Goal: Transaction & Acquisition: Download file/media

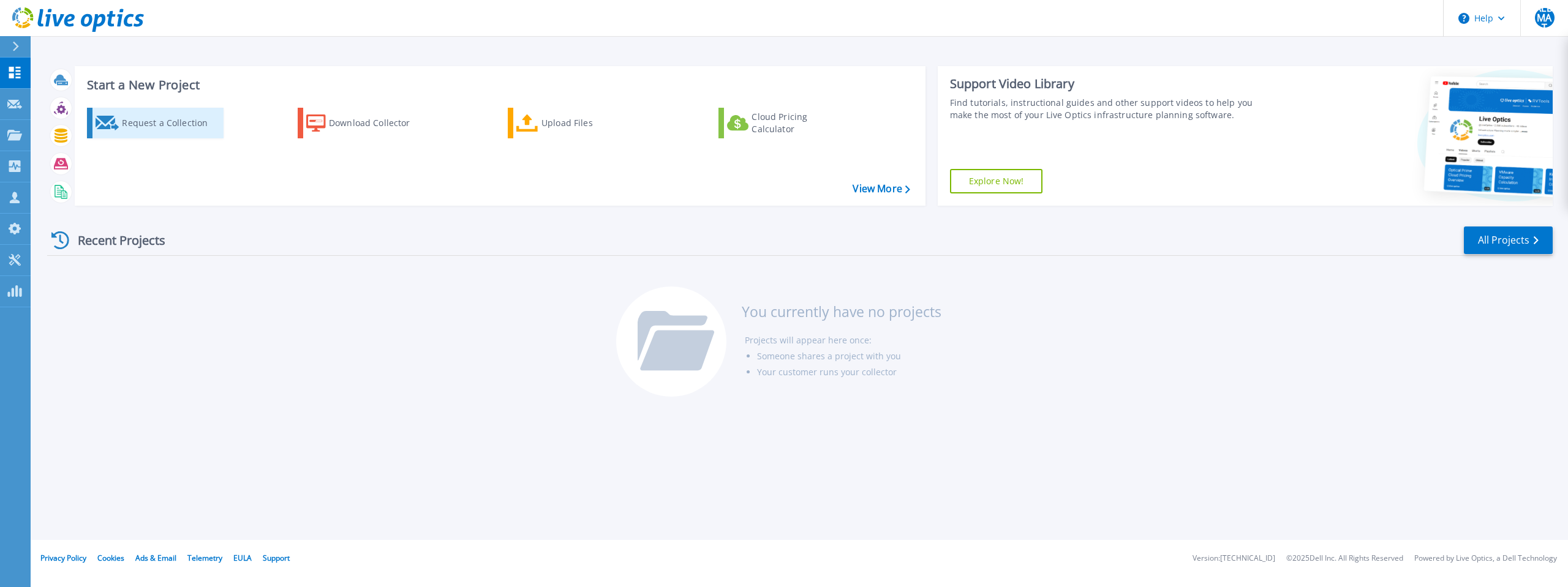
click at [200, 123] on div "Request a Collection" at bounding box center [170, 122] width 98 height 24
click at [65, 170] on p "Collectors" at bounding box center [51, 167] width 40 height 32
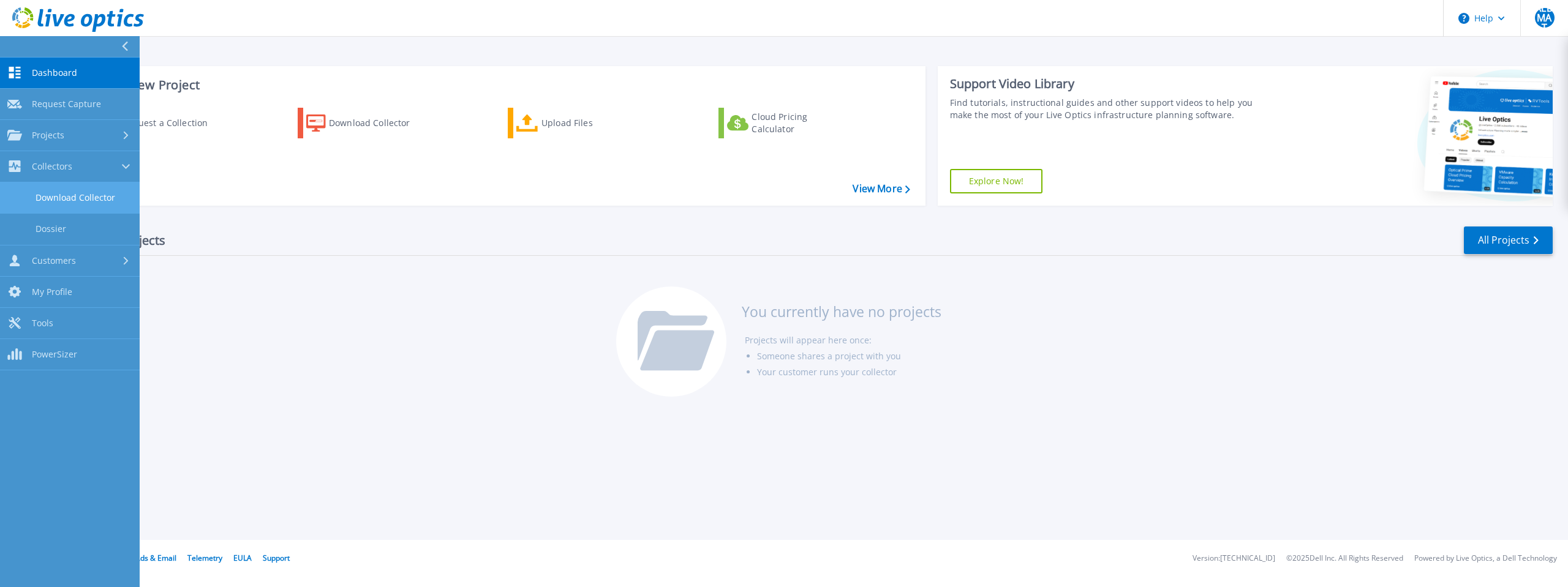
click at [62, 195] on link "Download Collector" at bounding box center [70, 197] width 140 height 31
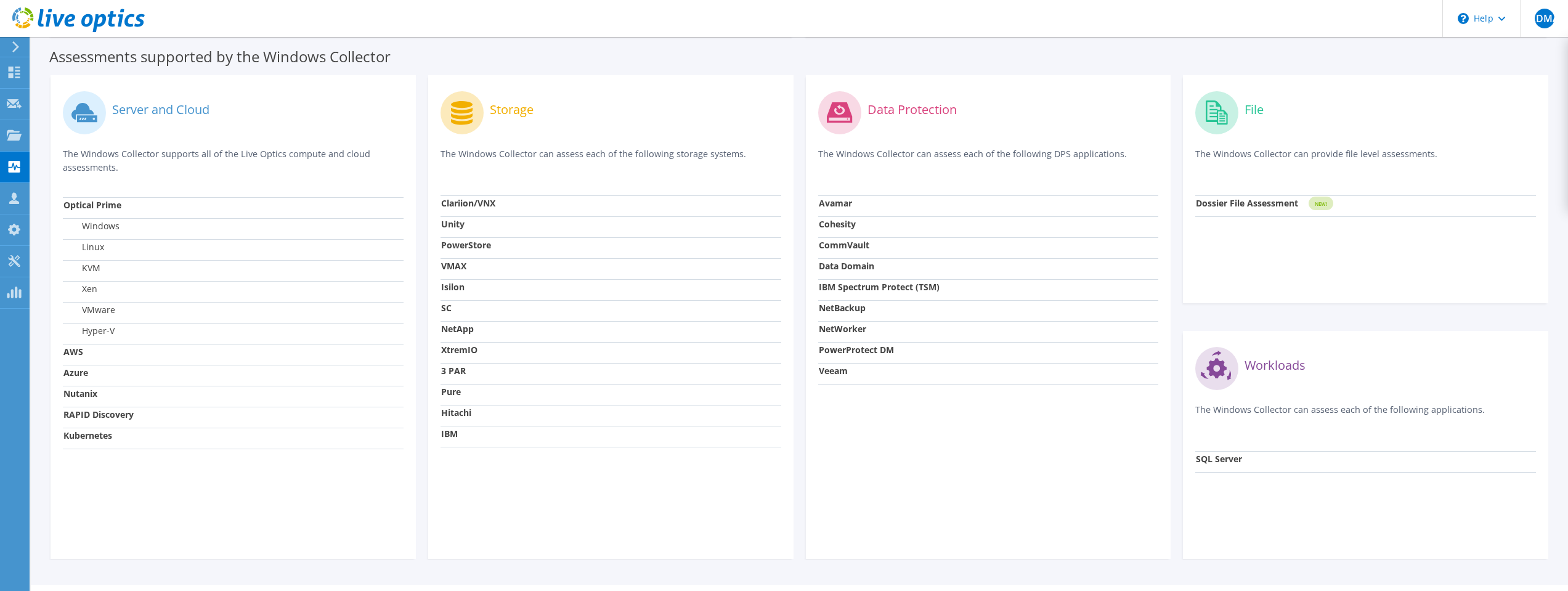
scroll to position [362, 0]
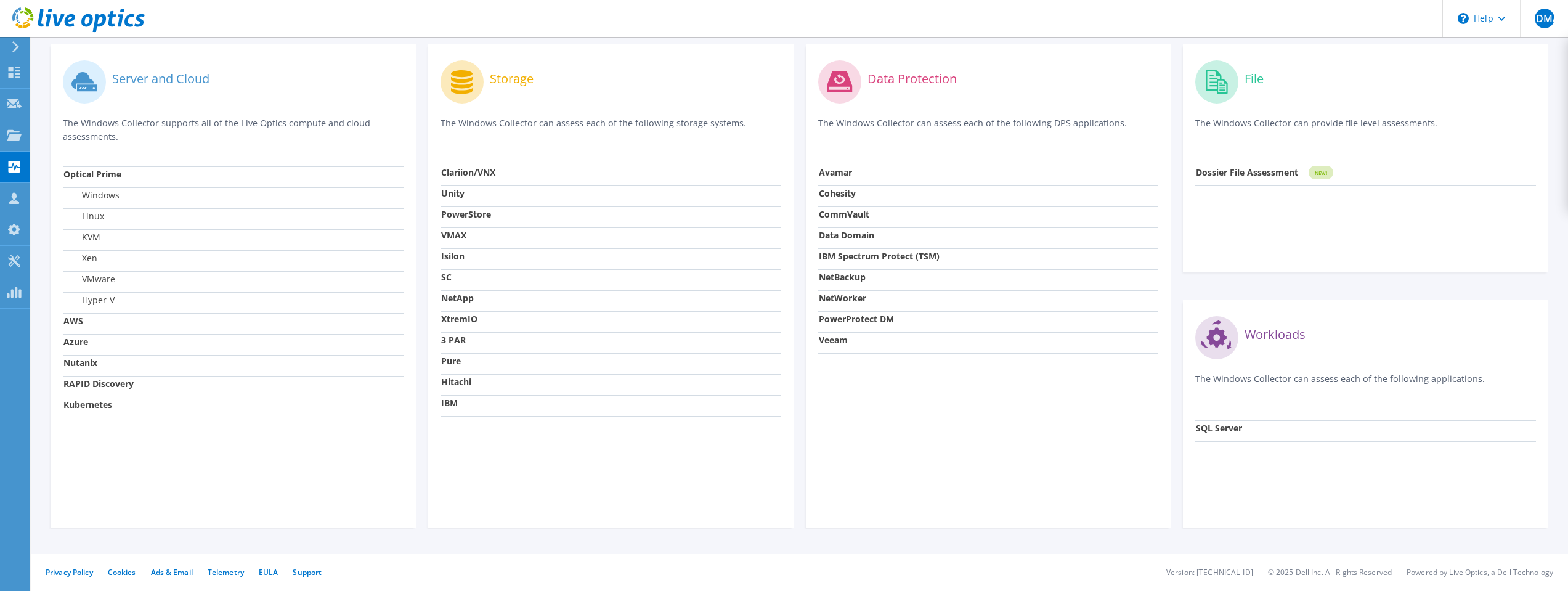
click at [838, 195] on strong "Cohesity" at bounding box center [838, 193] width 37 height 12
click at [845, 173] on strong "Avamar" at bounding box center [836, 172] width 33 height 12
click at [1210, 427] on strong "SQL Server" at bounding box center [1219, 428] width 46 height 12
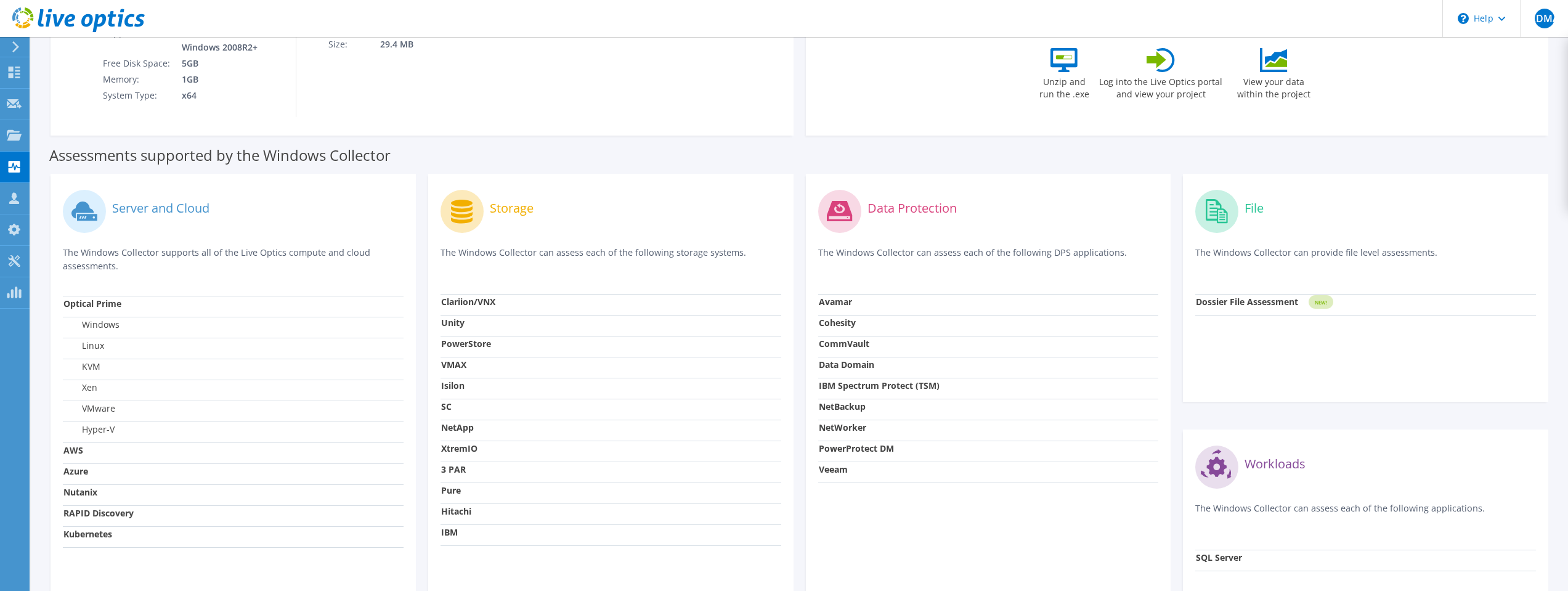
scroll to position [0, 0]
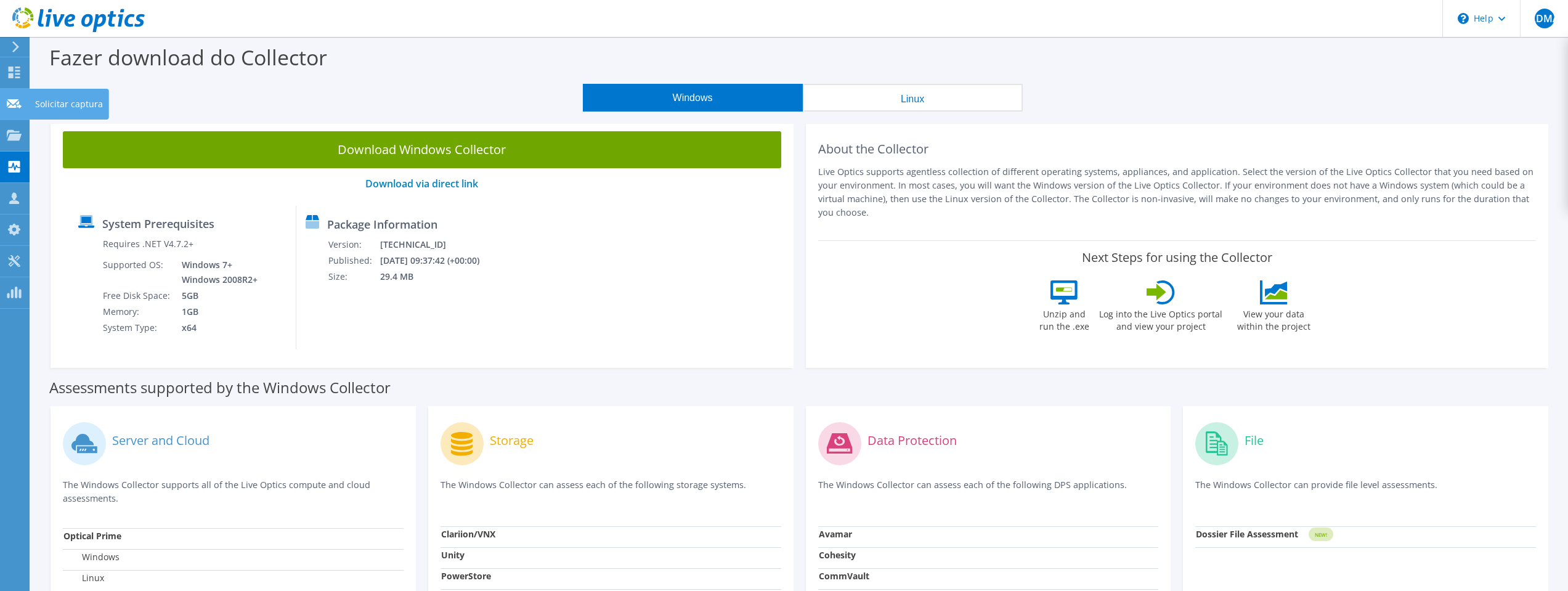
click at [58, 99] on div "Solicitar captura" at bounding box center [69, 104] width 80 height 31
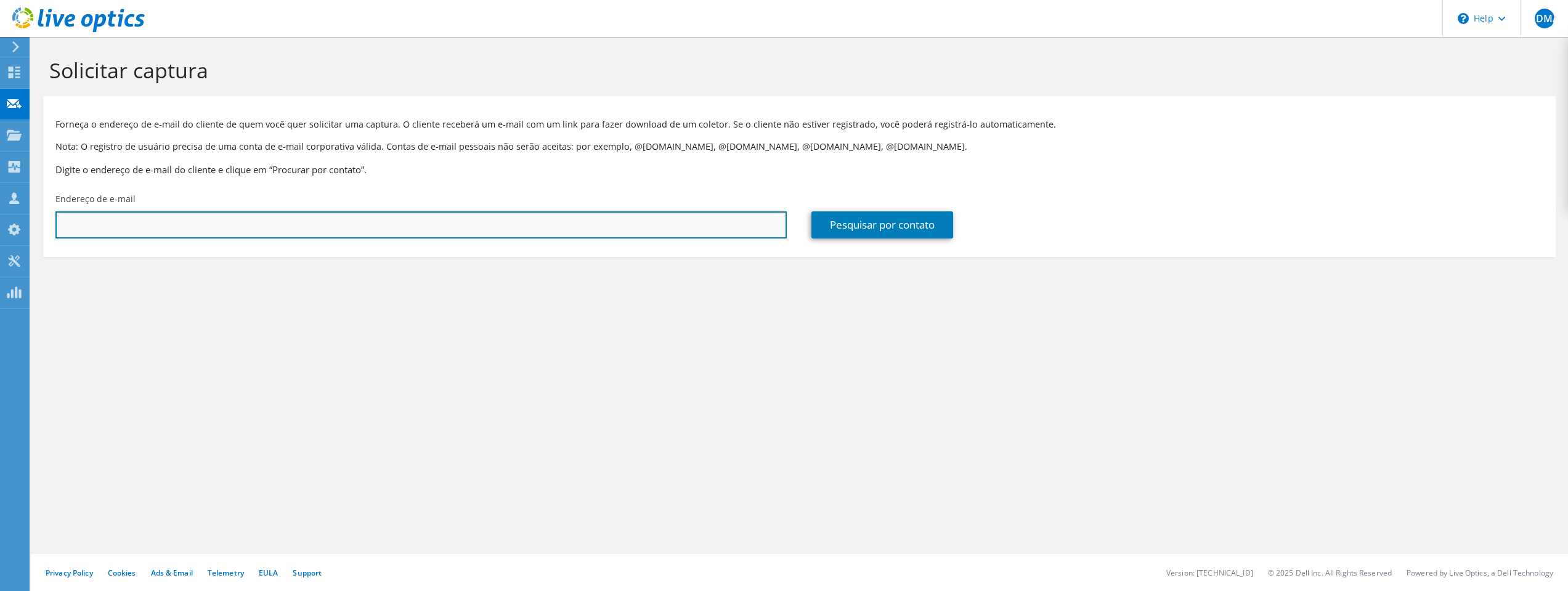
click at [556, 221] on input "text" at bounding box center [421, 225] width 732 height 27
click at [228, 219] on input "text" at bounding box center [421, 225] width 732 height 27
paste input "fmogami@inb.gov.br <fmogami@inb.gov.br>"
drag, startPoint x: 158, startPoint y: 225, endPoint x: 1, endPoint y: 217, distance: 157.2
click at [1, 217] on div "ALDMAT Parceiro de Canal Andre Luis de Magalhães Almeida Torres andre.torres@ad…" at bounding box center [784, 296] width 1568 height 591
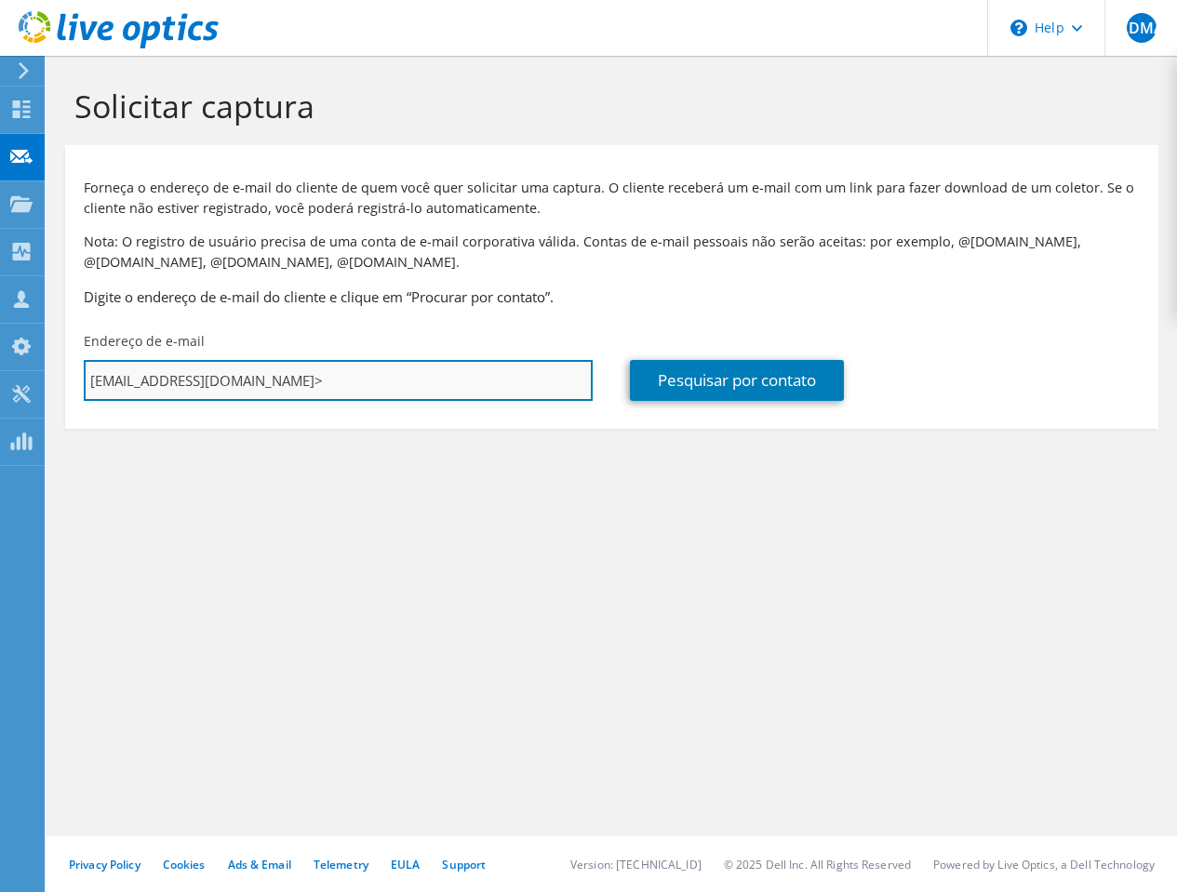
click at [236, 379] on input "fmogami@inb.gov.br>" at bounding box center [338, 380] width 509 height 41
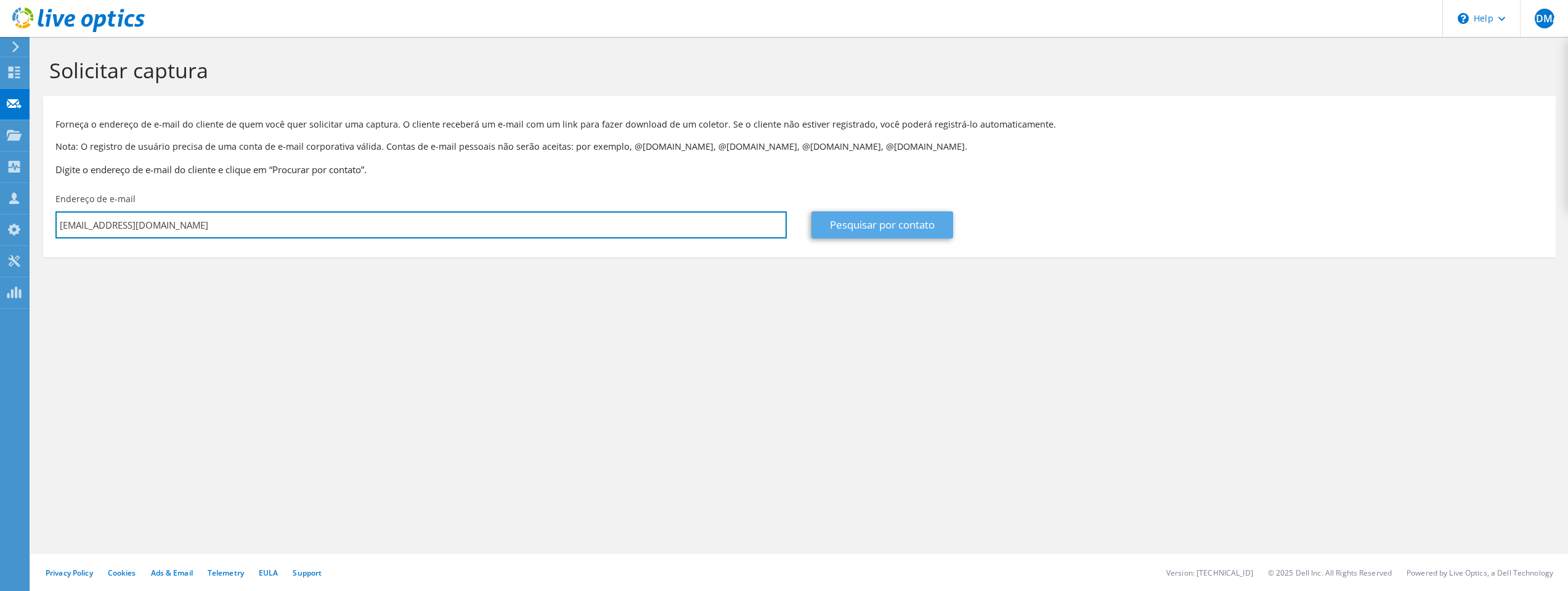
type input "fmogami@inb.gov.br"
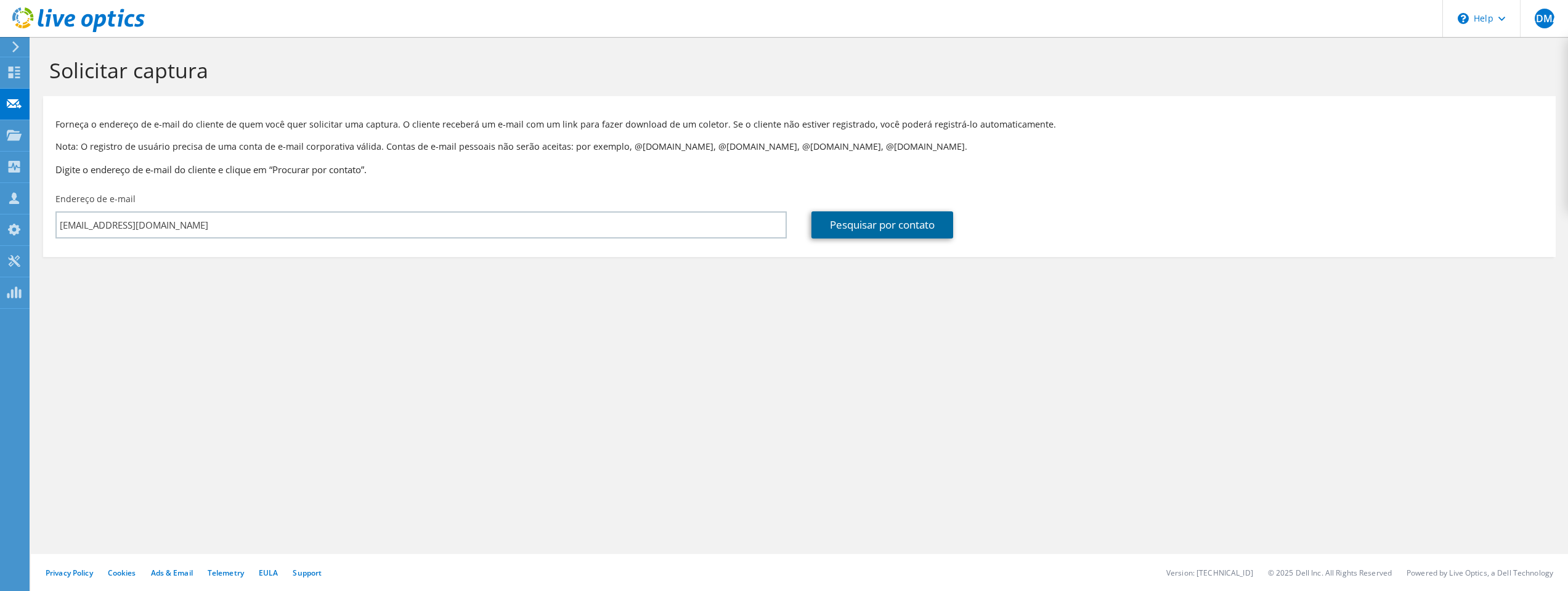
click at [908, 225] on link "Pesquisar por contato" at bounding box center [882, 225] width 142 height 27
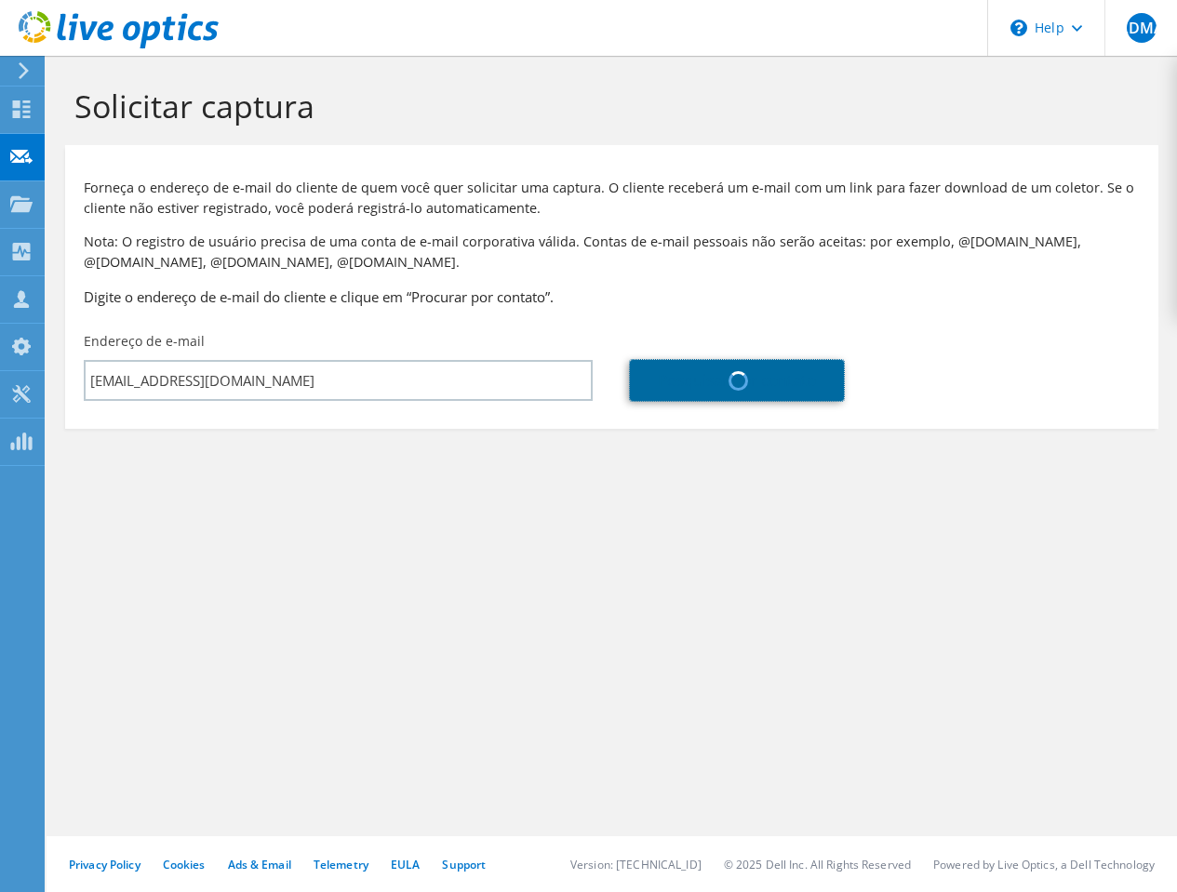
type input "INDUSTRIAS NUCLEARES DO BRASIL - INB"
type input "Fernando Akira"
type input "Mogami"
type input "Brasil"
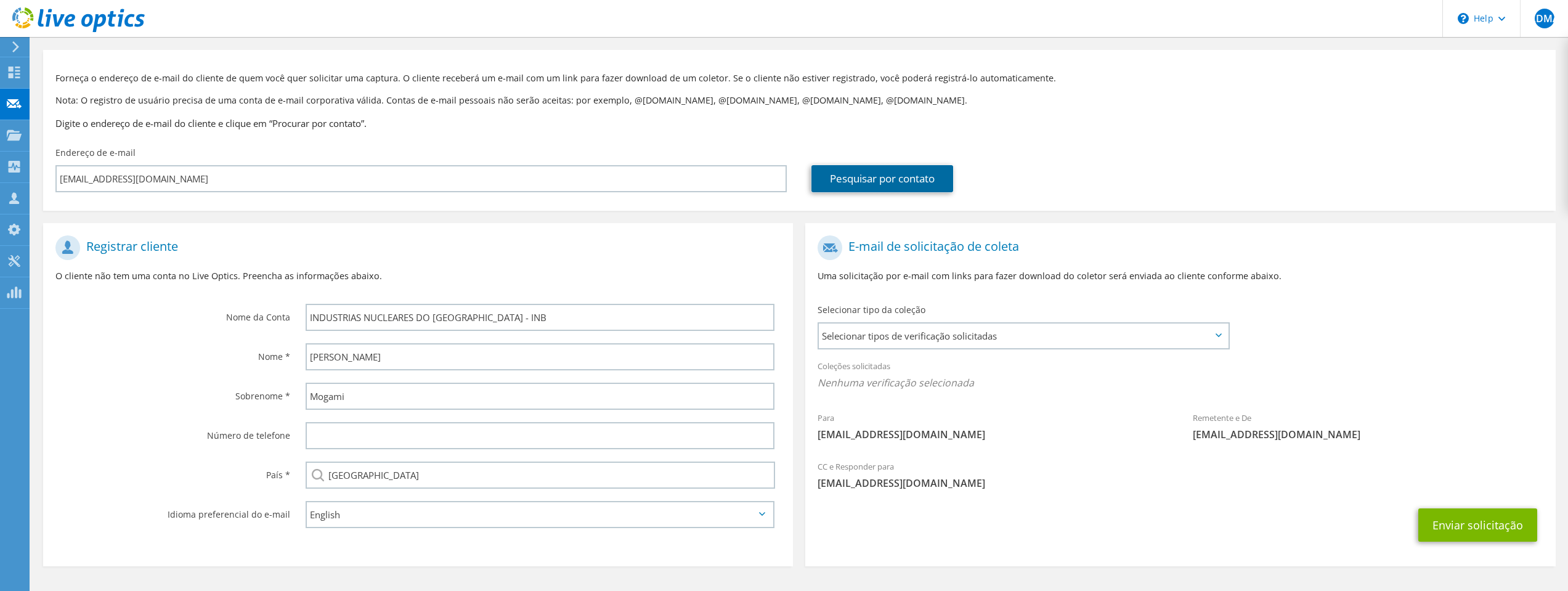
scroll to position [83, 0]
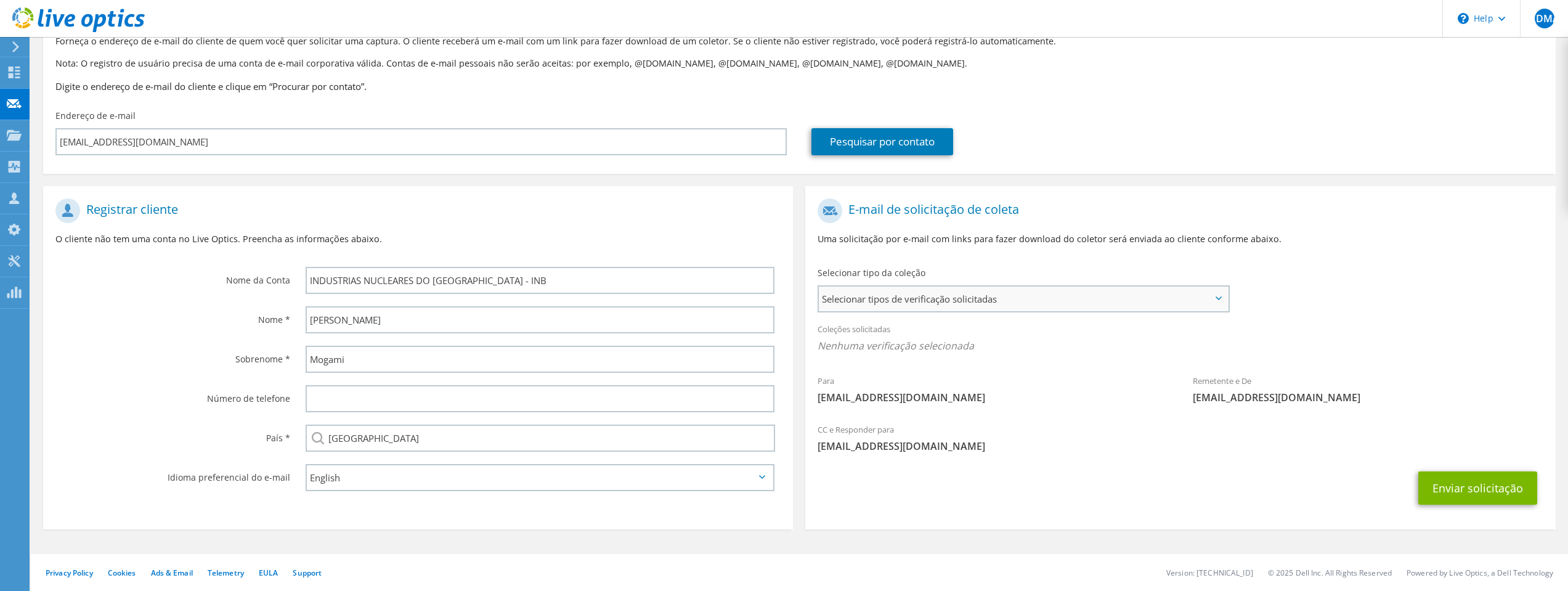
click at [1075, 301] on span "Selecionar tipos de verificação solicitadas" at bounding box center [1023, 299] width 409 height 25
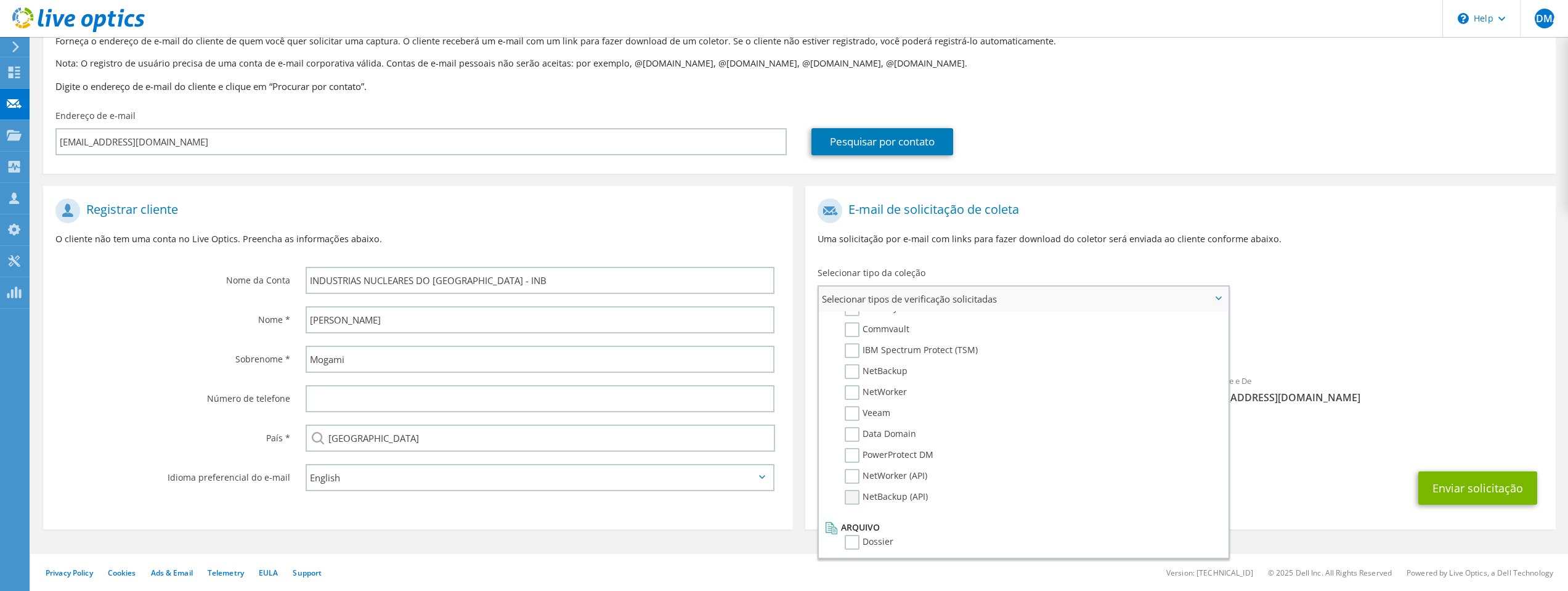
scroll to position [574, 0]
click at [856, 423] on label "Veeam" at bounding box center [867, 421] width 46 height 15
click at [0, 0] on input "Veeam" at bounding box center [0, 0] width 0 height 0
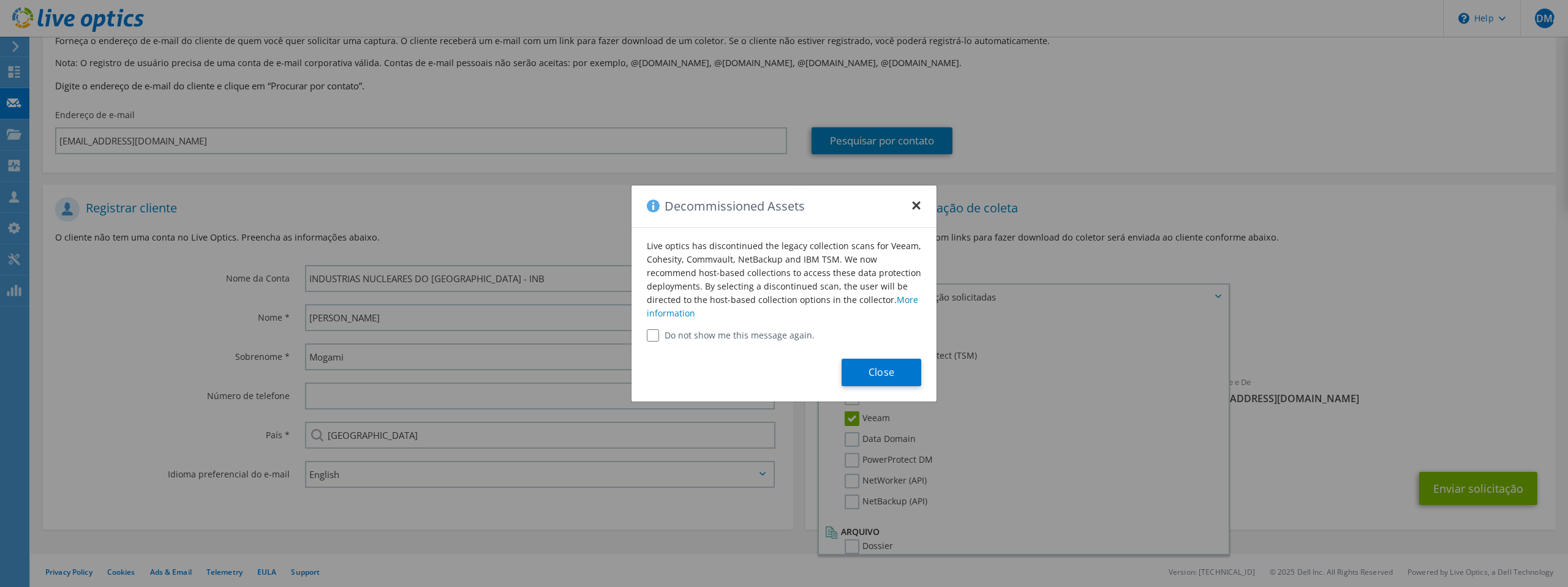
click at [918, 205] on button "×" at bounding box center [916, 202] width 10 height 10
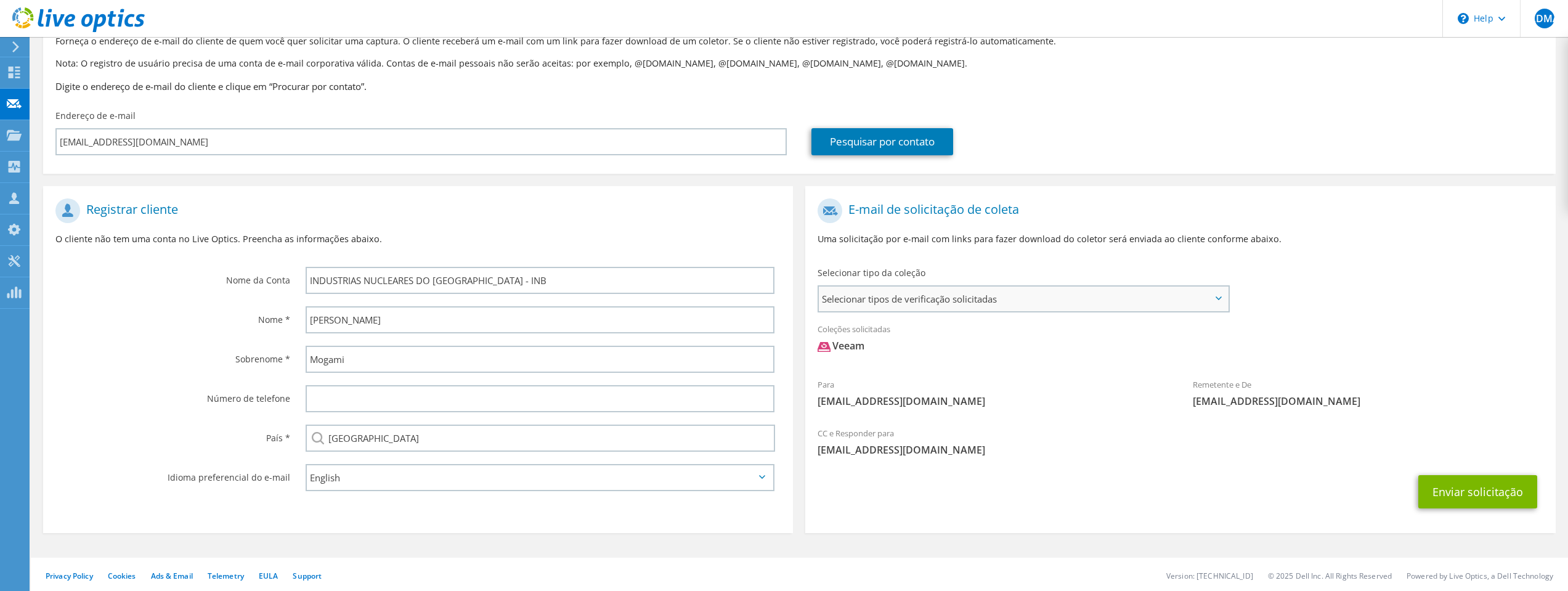
click at [993, 309] on span "Selecionar tipos de verificação solicitadas" at bounding box center [1023, 299] width 409 height 25
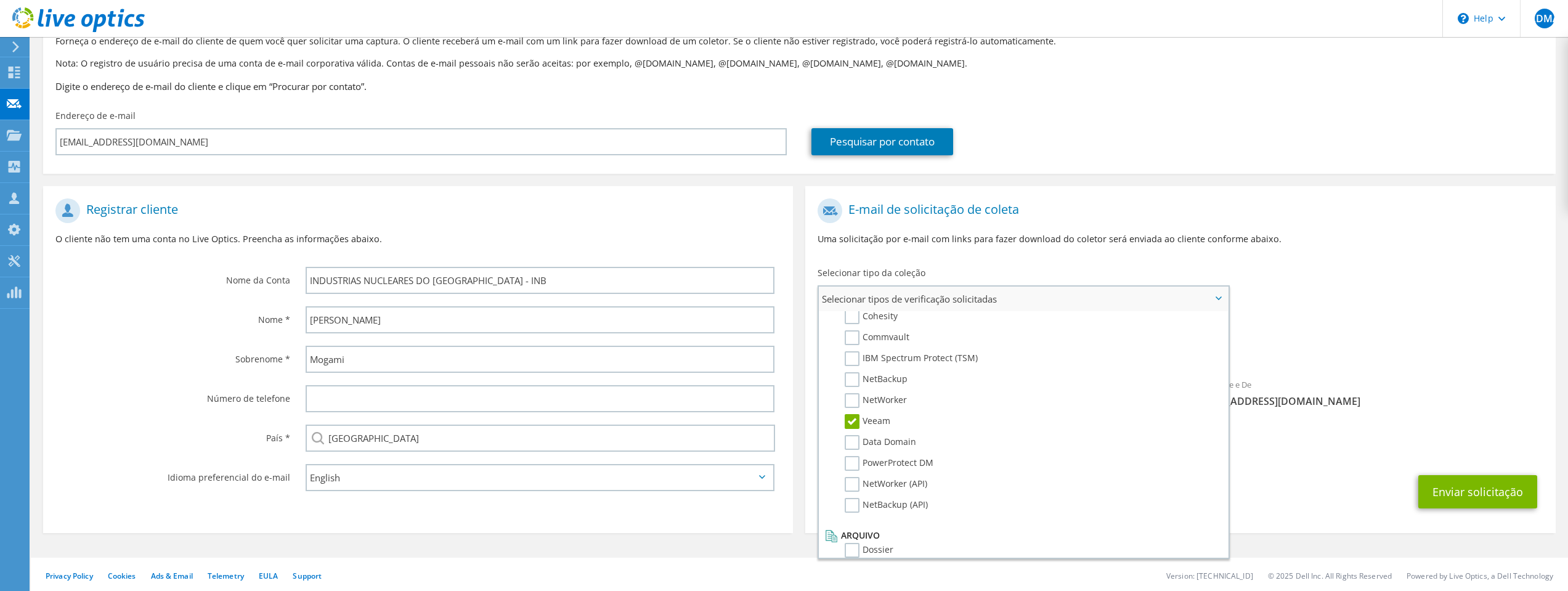
click at [993, 309] on span "Selecionar tipos de verificação solicitadas" at bounding box center [1023, 299] width 409 height 25
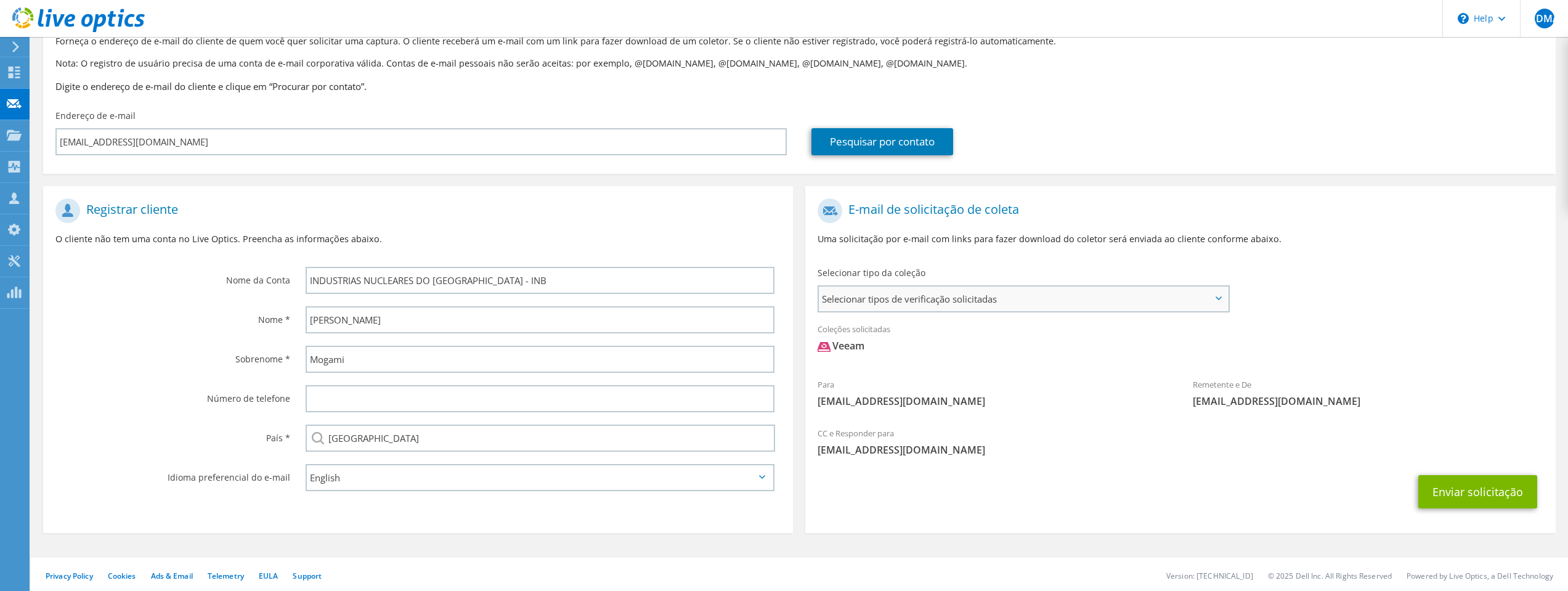
click at [983, 303] on span "Selecionar tipos de verificação solicitadas" at bounding box center [1023, 299] width 409 height 25
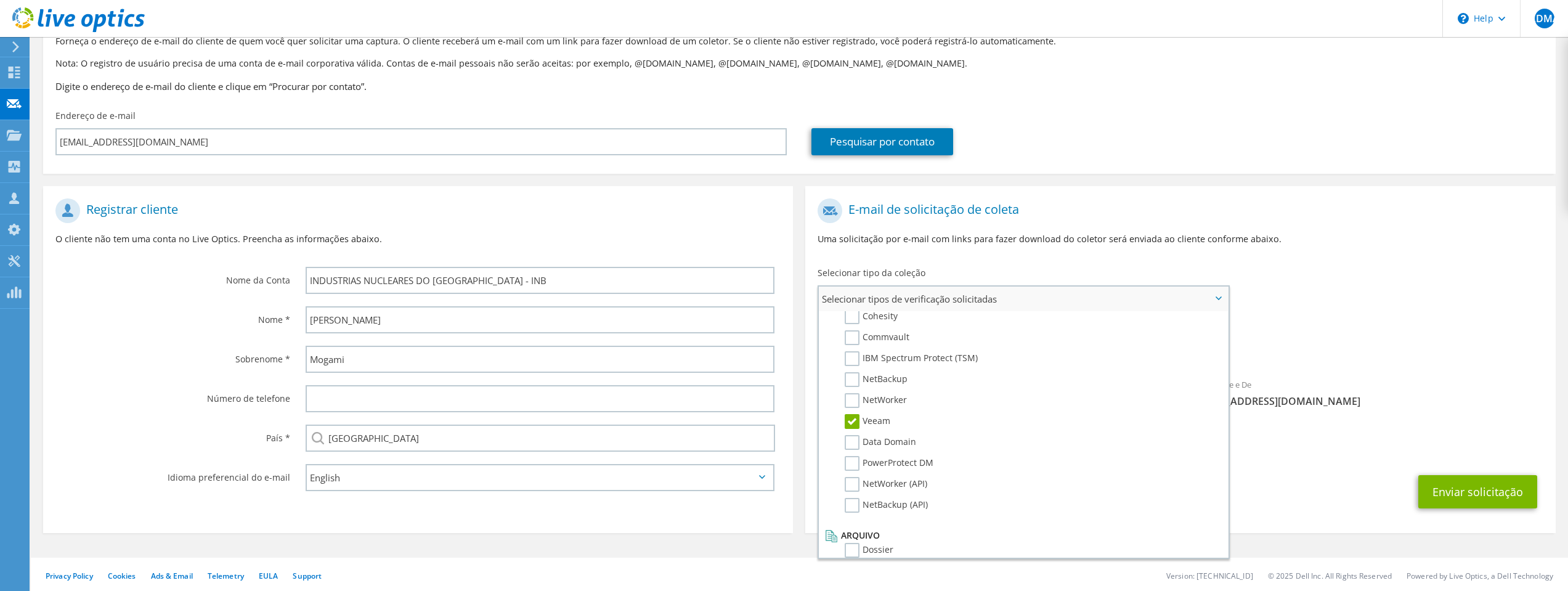
click at [853, 426] on label "Veeam" at bounding box center [867, 421] width 46 height 15
click at [0, 0] on input "Veeam" at bounding box center [0, 0] width 0 height 0
click at [851, 422] on label "Veeam" at bounding box center [867, 421] width 46 height 15
click at [0, 0] on input "Veeam" at bounding box center [0, 0] width 0 height 0
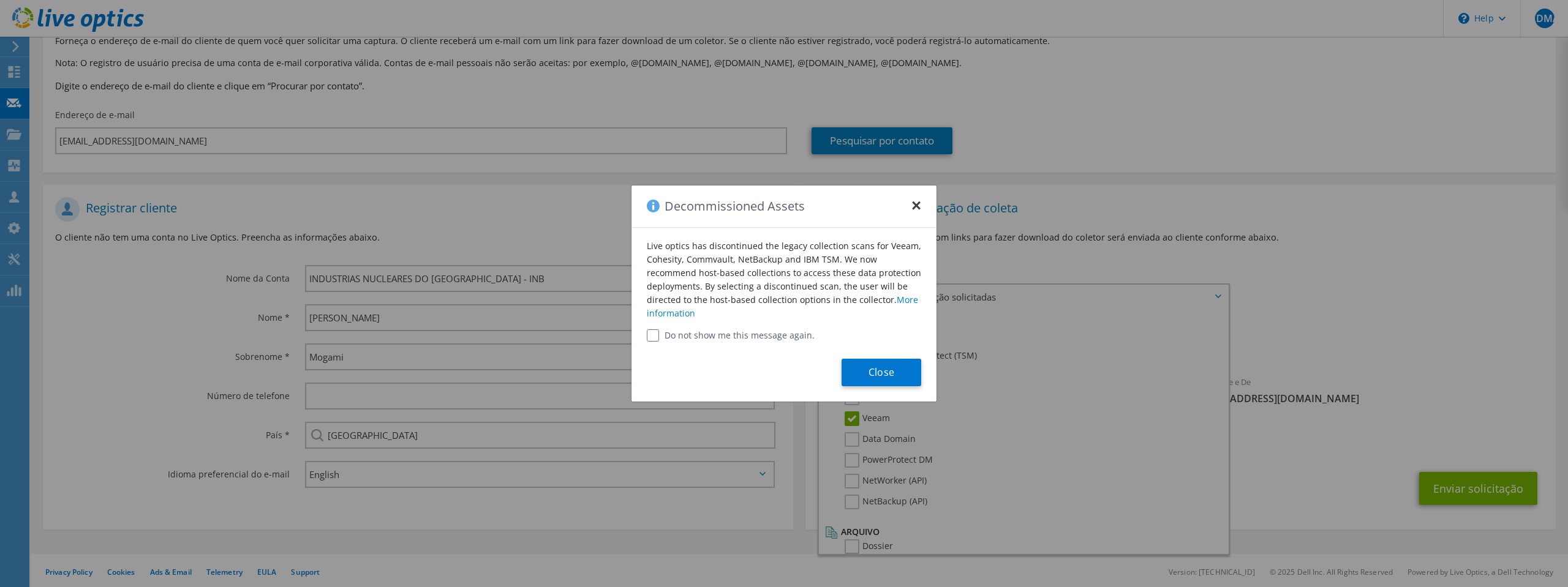
click at [920, 207] on button "×" at bounding box center [916, 202] width 10 height 10
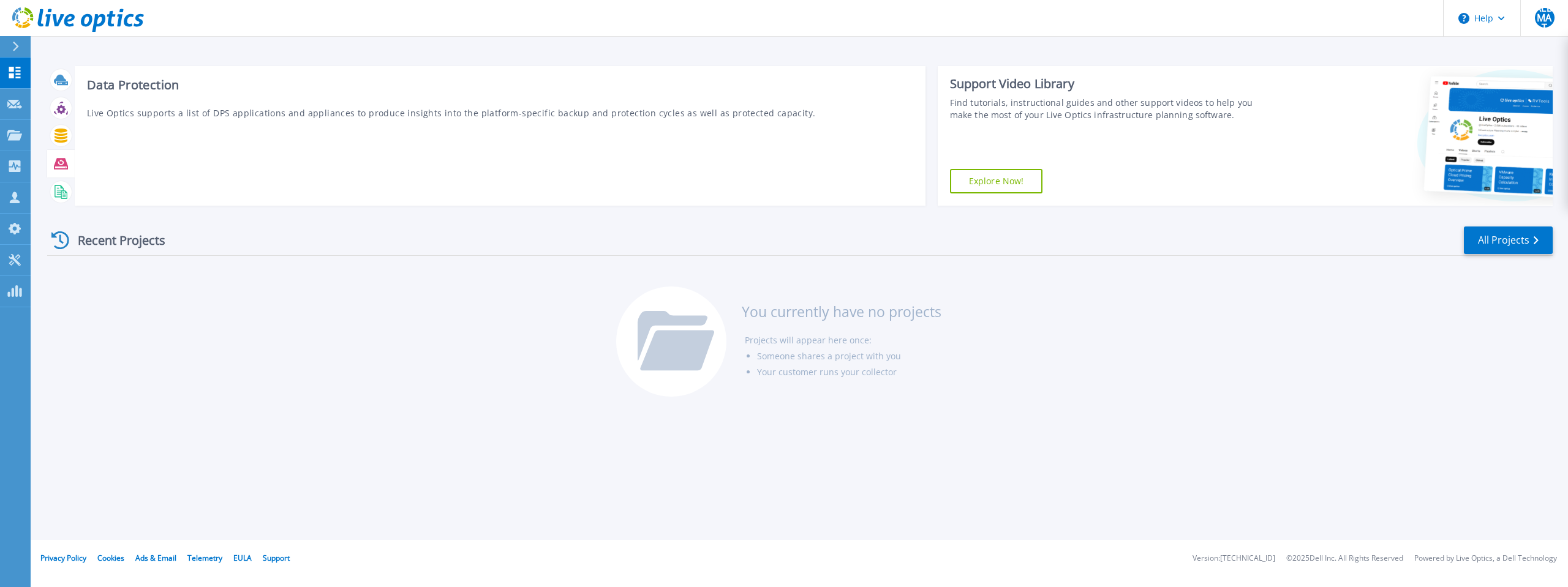
click at [63, 161] on icon at bounding box center [61, 163] width 14 height 11
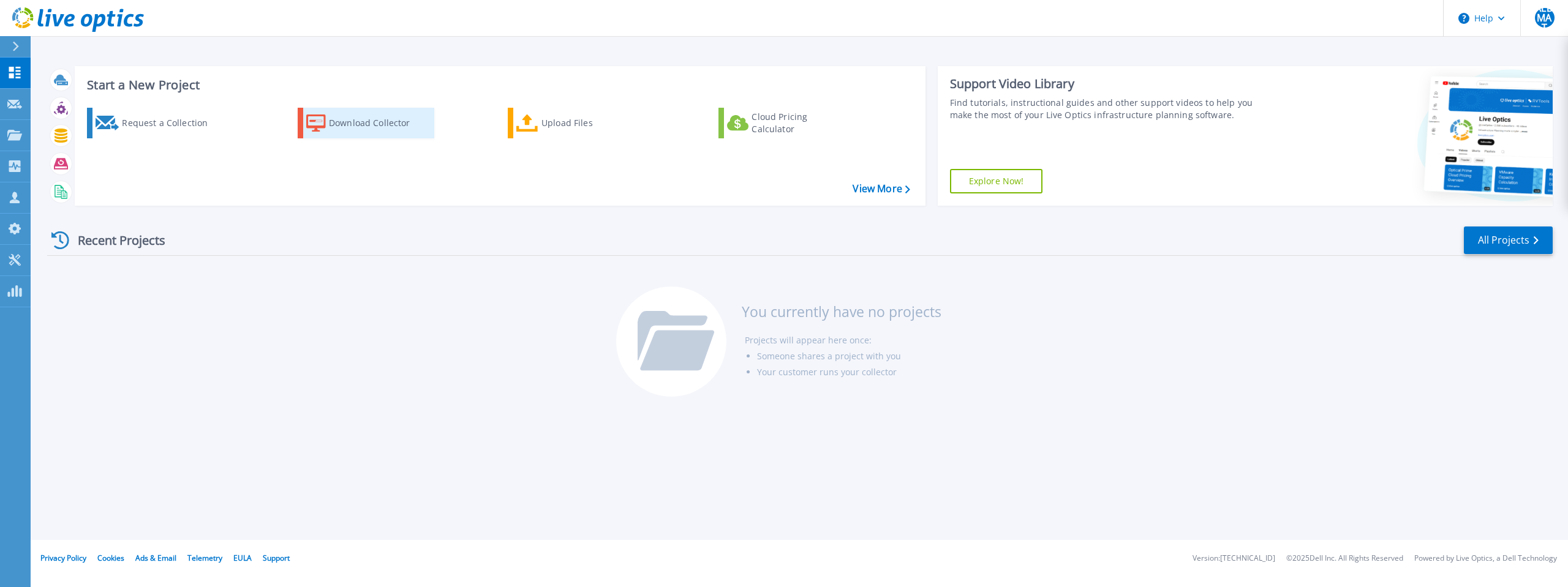
click at [332, 126] on div "Download Collector" at bounding box center [378, 122] width 98 height 24
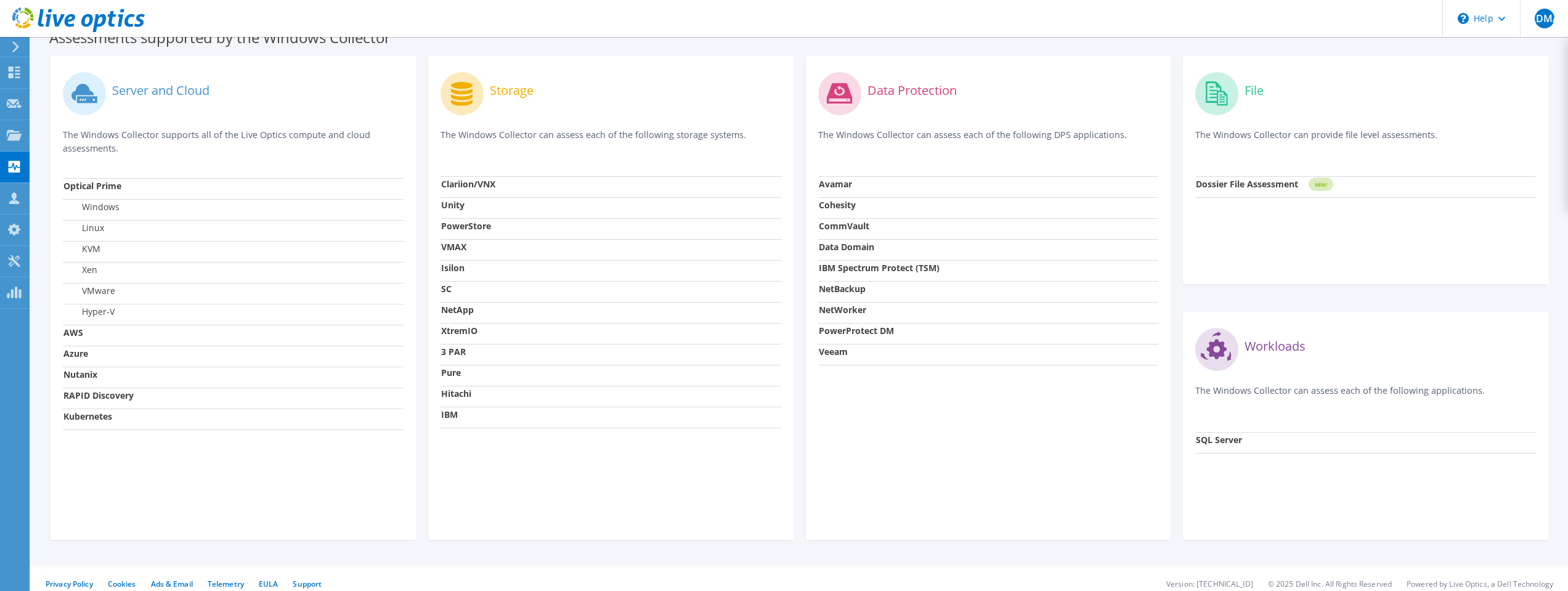
scroll to position [362, 0]
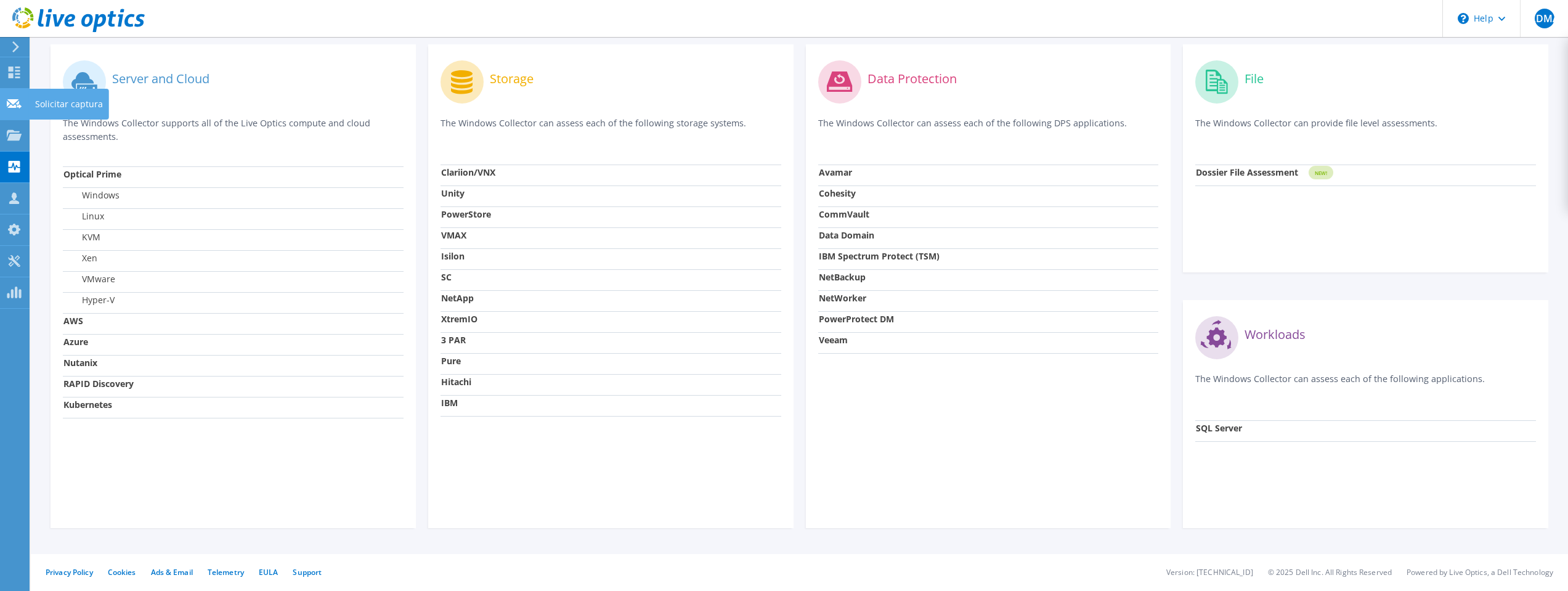
click at [15, 106] on use at bounding box center [14, 103] width 15 height 9
click at [43, 106] on div "Solicitar captura" at bounding box center [69, 104] width 80 height 31
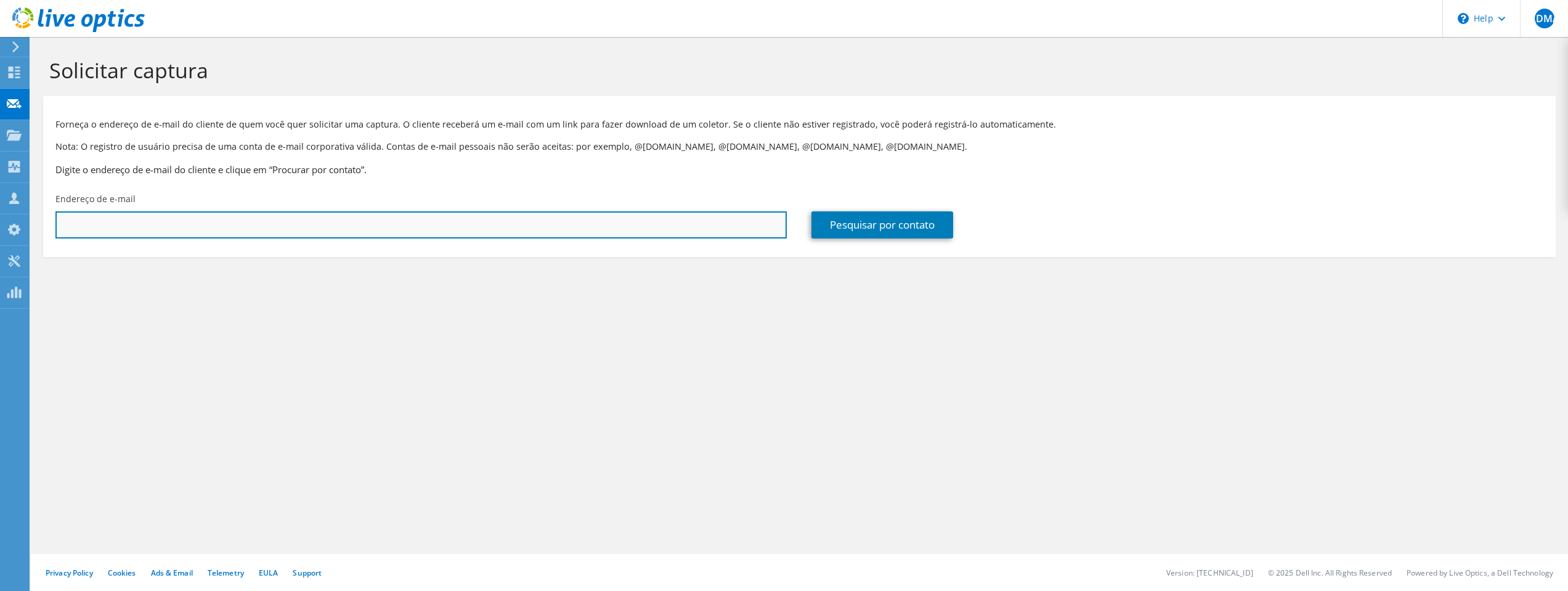
click at [237, 225] on input "text" at bounding box center [421, 225] width 732 height 27
paste input "[EMAIL_ADDRESS][DOMAIN_NAME] <[EMAIL_ADDRESS][DOMAIN_NAME]>"
click at [158, 225] on input "[EMAIL_ADDRESS][DOMAIN_NAME] <[EMAIL_ADDRESS][DOMAIN_NAME]>" at bounding box center [421, 225] width 732 height 27
click at [217, 227] on input "fmogami@inb.gov.br>" at bounding box center [421, 225] width 732 height 27
type input "fmogami@inb.gov.br"
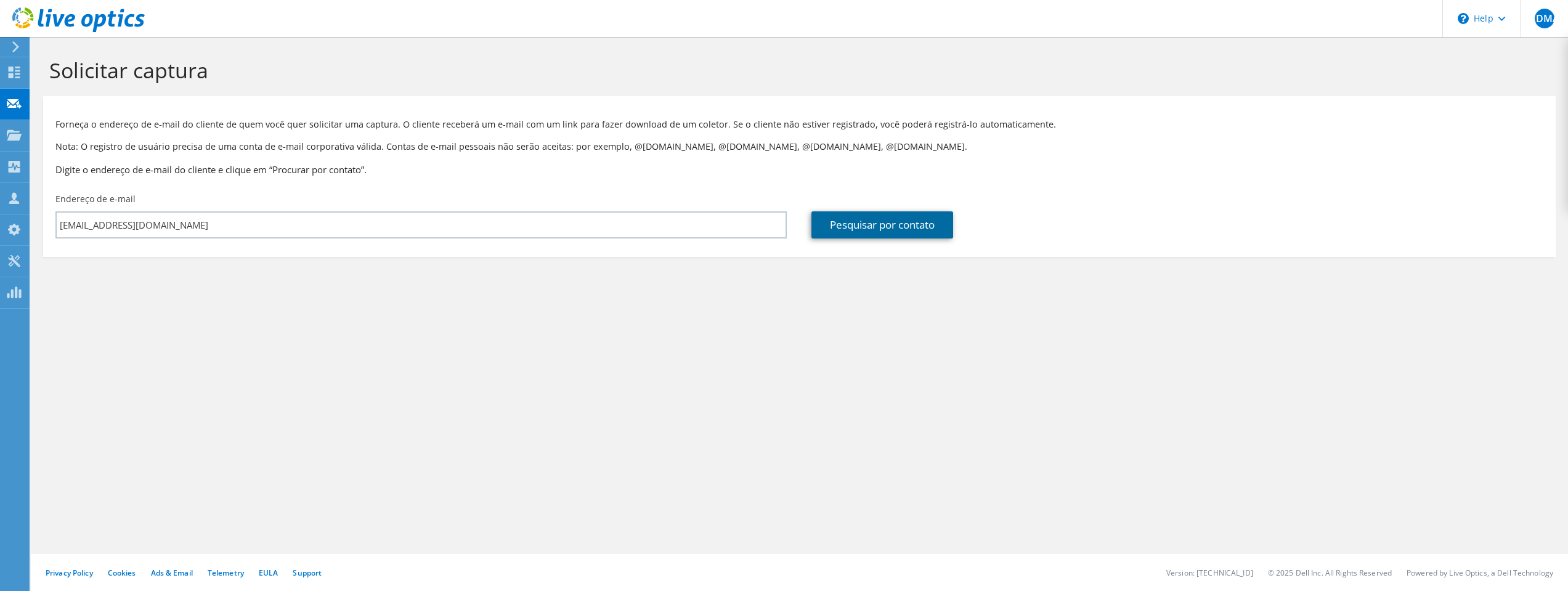
click at [831, 222] on link "Pesquisar por contato" at bounding box center [882, 225] width 142 height 27
type input "INDUSTRIAS NUCLEARES DO BRASIL - INB"
type input "Fernando Akira"
type input "Mogami"
type input "Brasil"
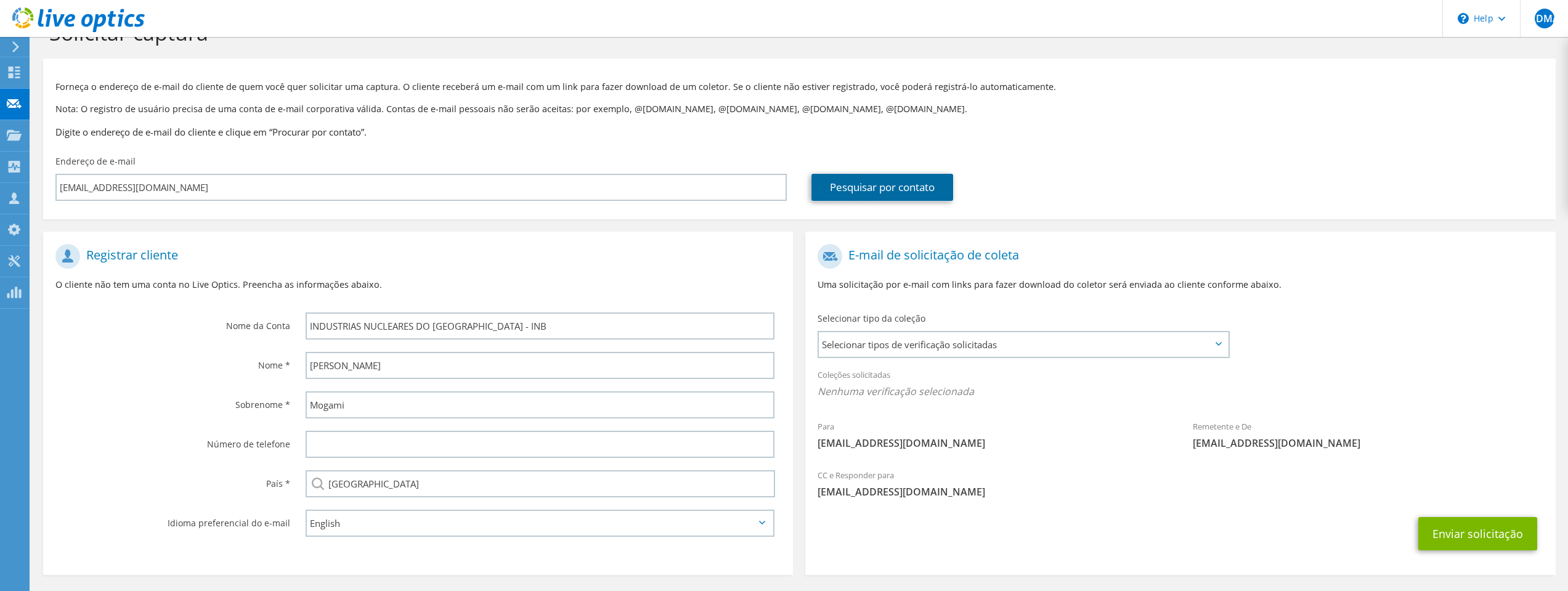
scroll to position [83, 0]
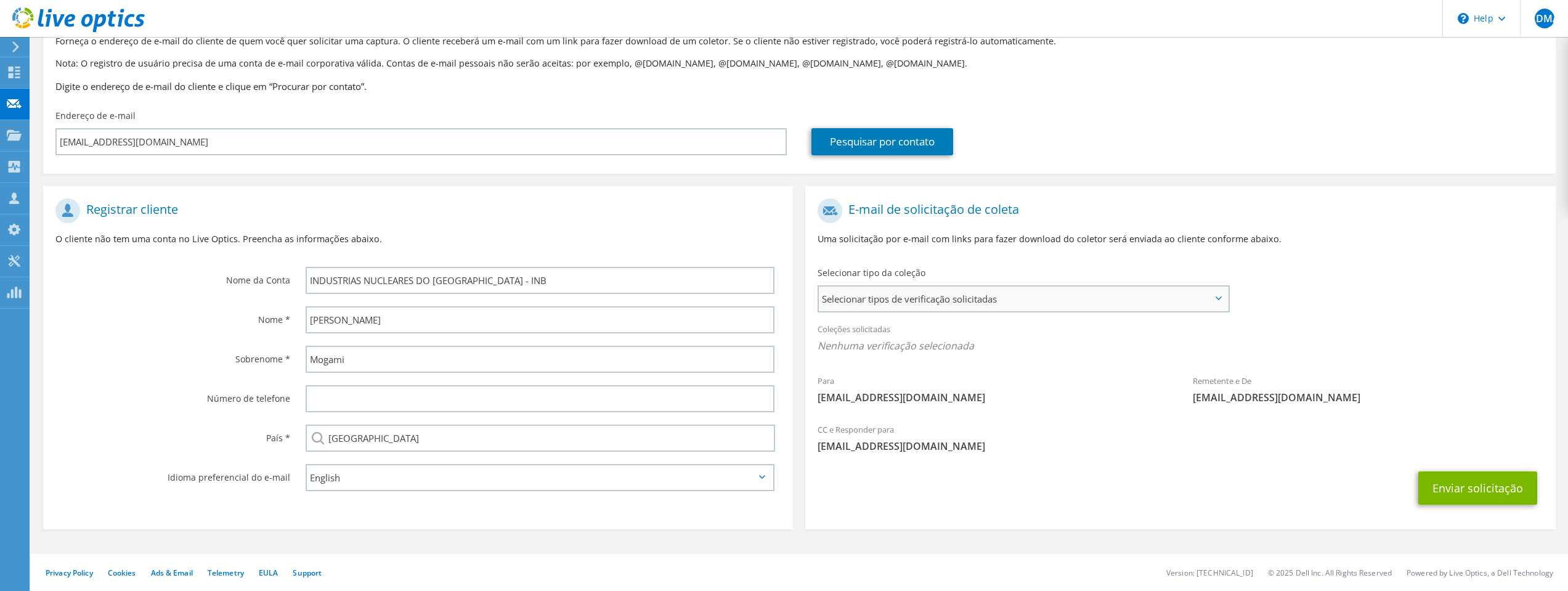
click at [1030, 298] on span "Selecionar tipos de verificação solicitadas" at bounding box center [1023, 299] width 409 height 25
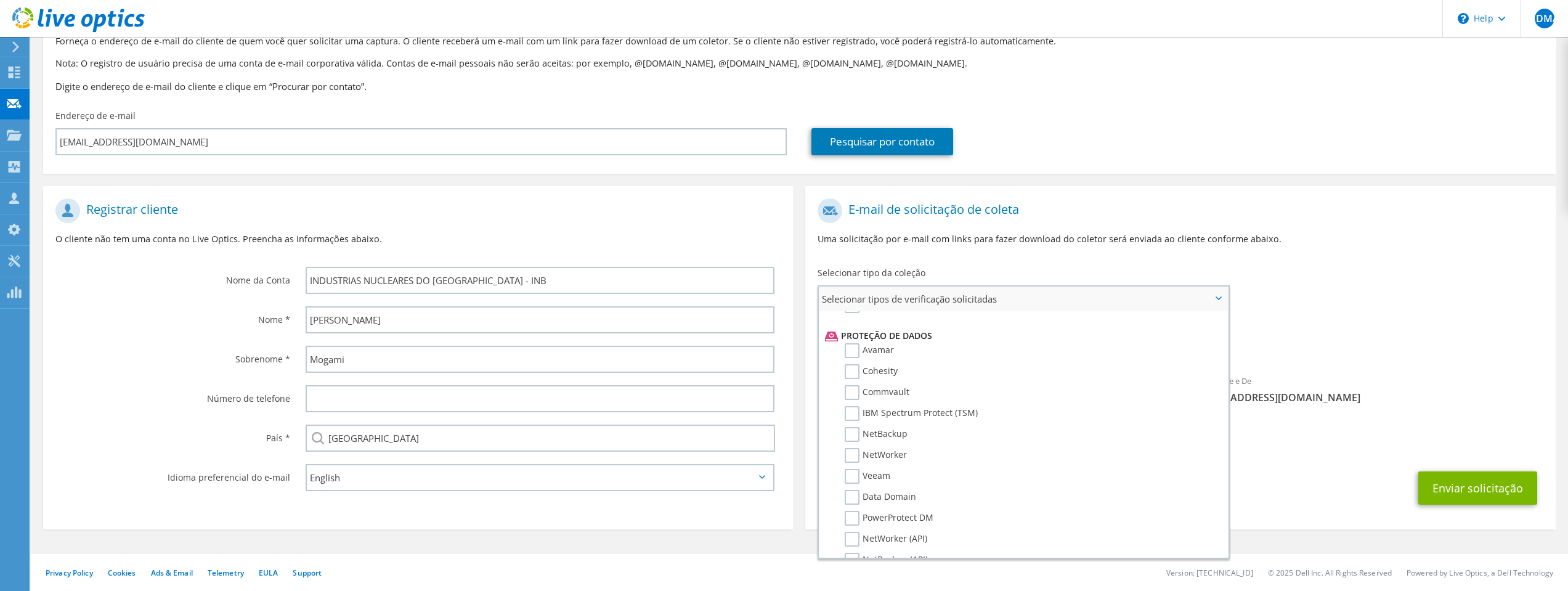
scroll to position [520, 0]
click at [856, 494] on label "Data Domain" at bounding box center [881, 496] width 72 height 15
click at [0, 0] on input "Data Domain" at bounding box center [0, 0] width 0 height 0
click at [1283, 448] on span "[EMAIL_ADDRESS][DOMAIN_NAME]" at bounding box center [1180, 450] width 725 height 13
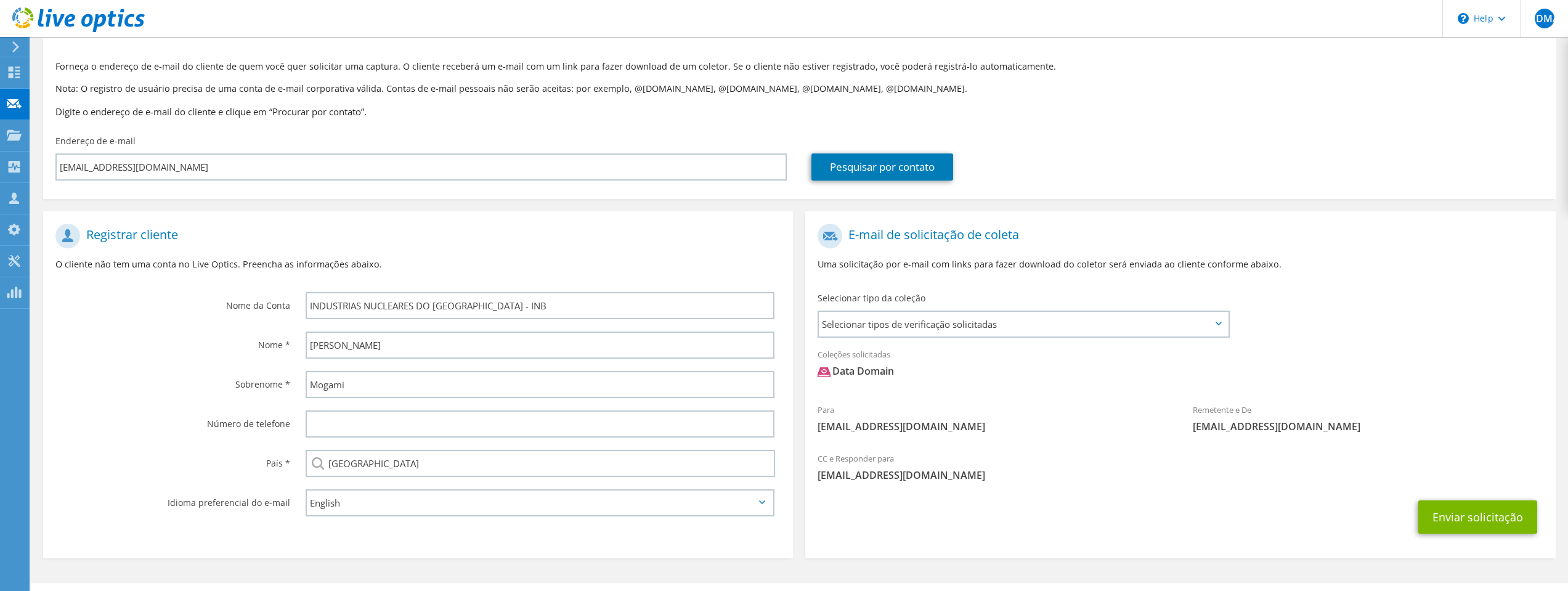
scroll to position [0, 0]
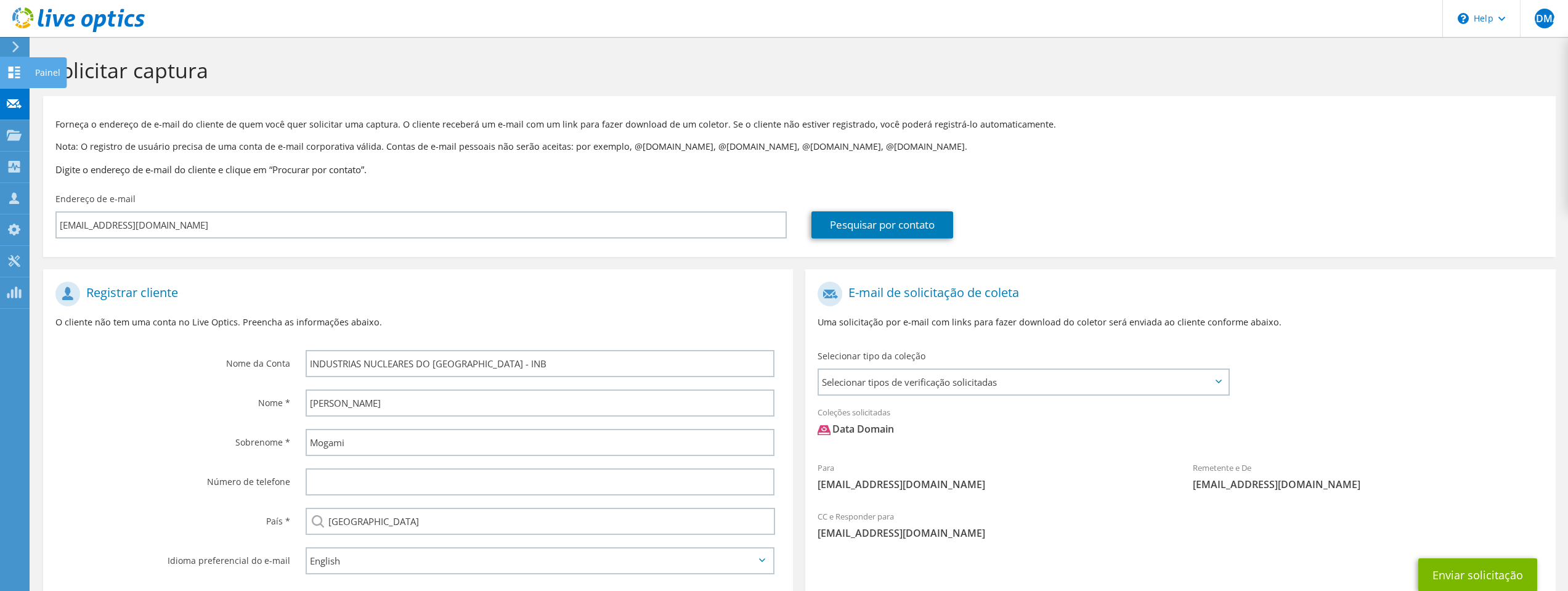
click at [32, 75] on div "Painel" at bounding box center [48, 73] width 38 height 31
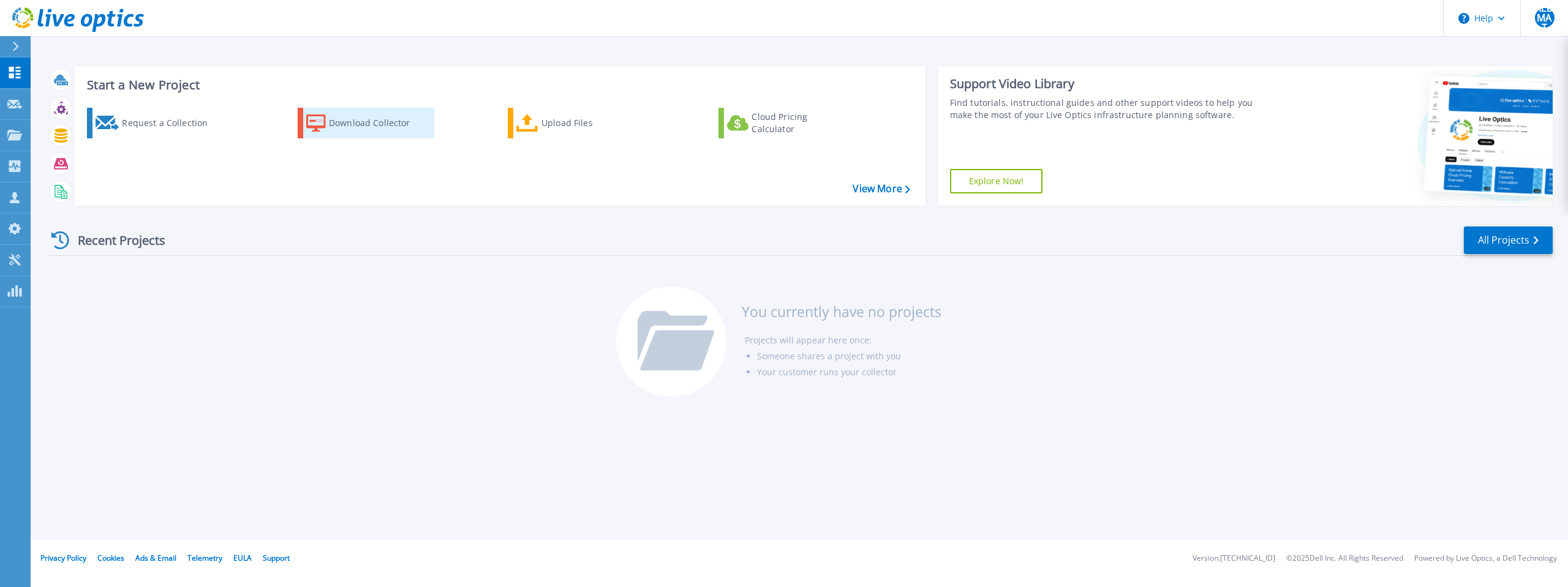
click at [392, 128] on div "Download Collector" at bounding box center [378, 122] width 98 height 24
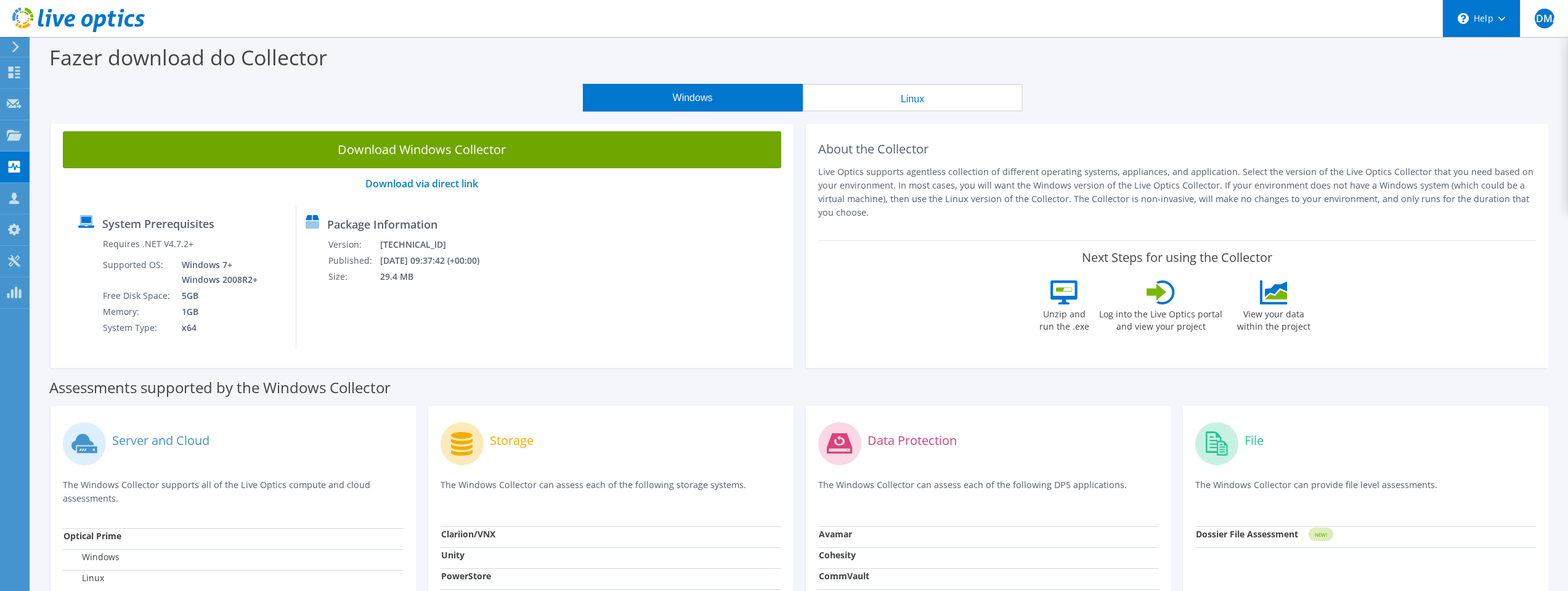
click at [1489, 22] on div "\n Help" at bounding box center [1481, 19] width 77 height 37
click at [1494, 48] on link "Explore Helpful Articles" at bounding box center [1512, 53] width 138 height 30
click at [9, 264] on use at bounding box center [14, 261] width 12 height 12
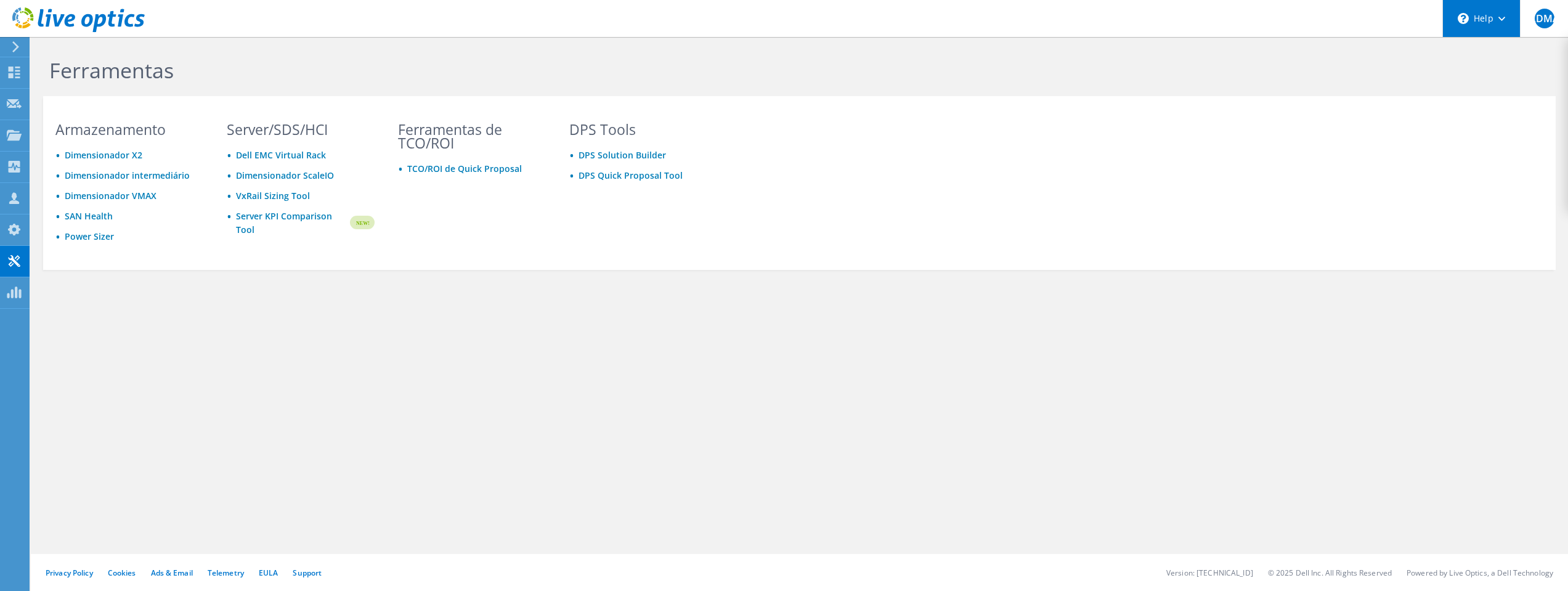
click at [1484, 15] on div "\n Help" at bounding box center [1481, 19] width 77 height 37
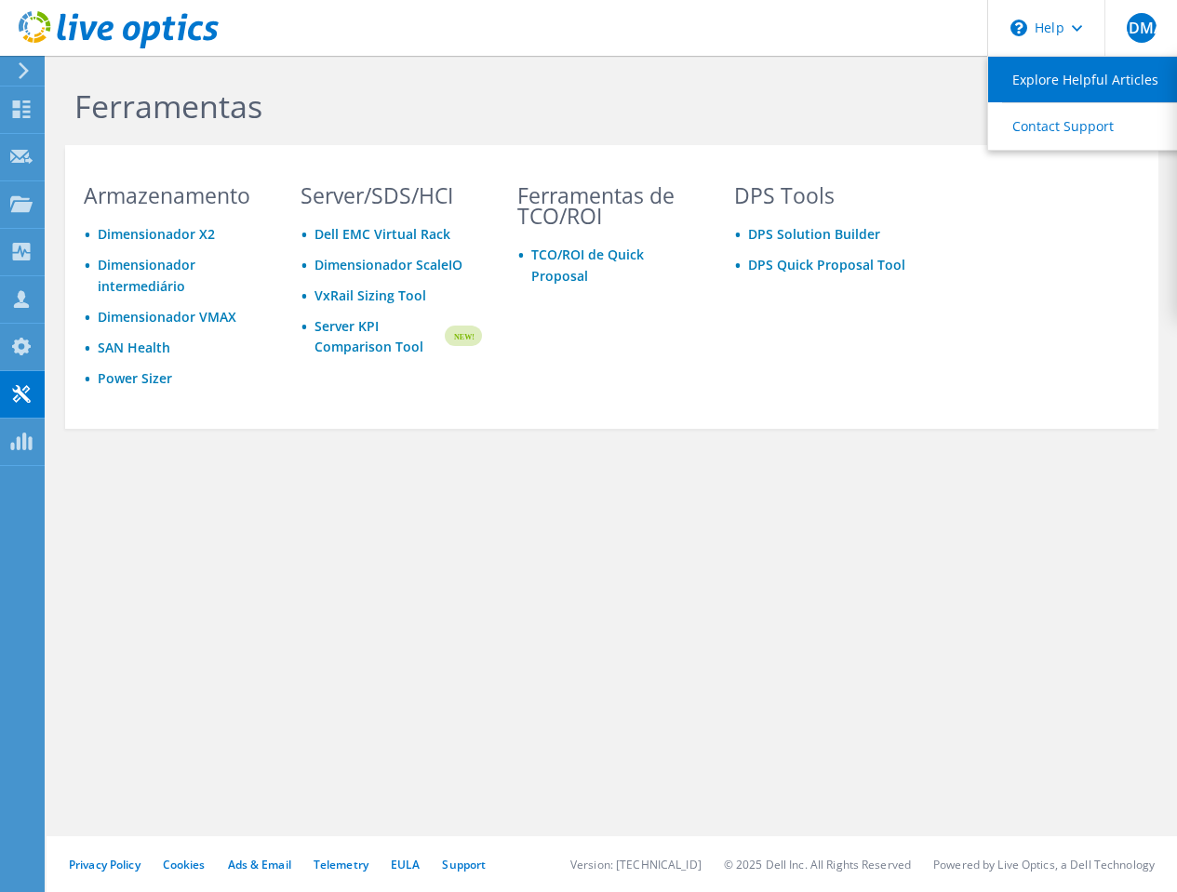
click at [1047, 78] on link "Explore Helpful Articles" at bounding box center [1092, 80] width 208 height 46
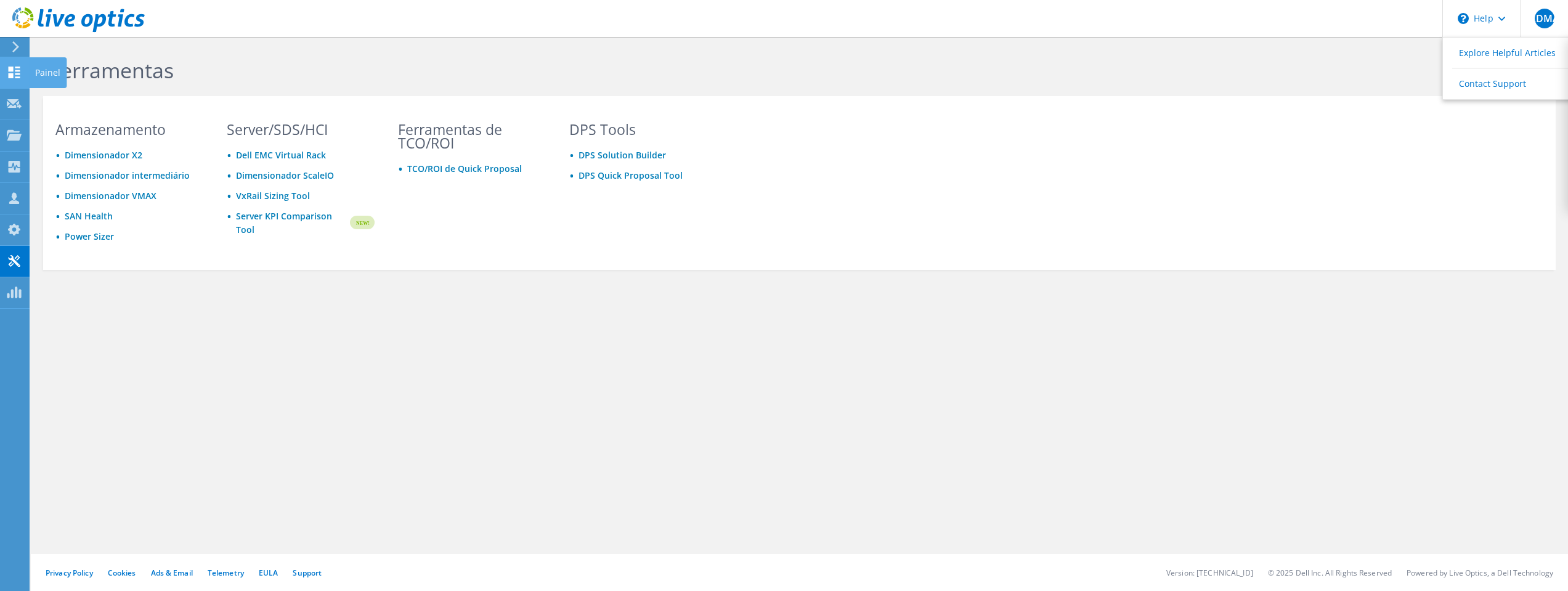
click at [17, 72] on icon at bounding box center [14, 72] width 15 height 12
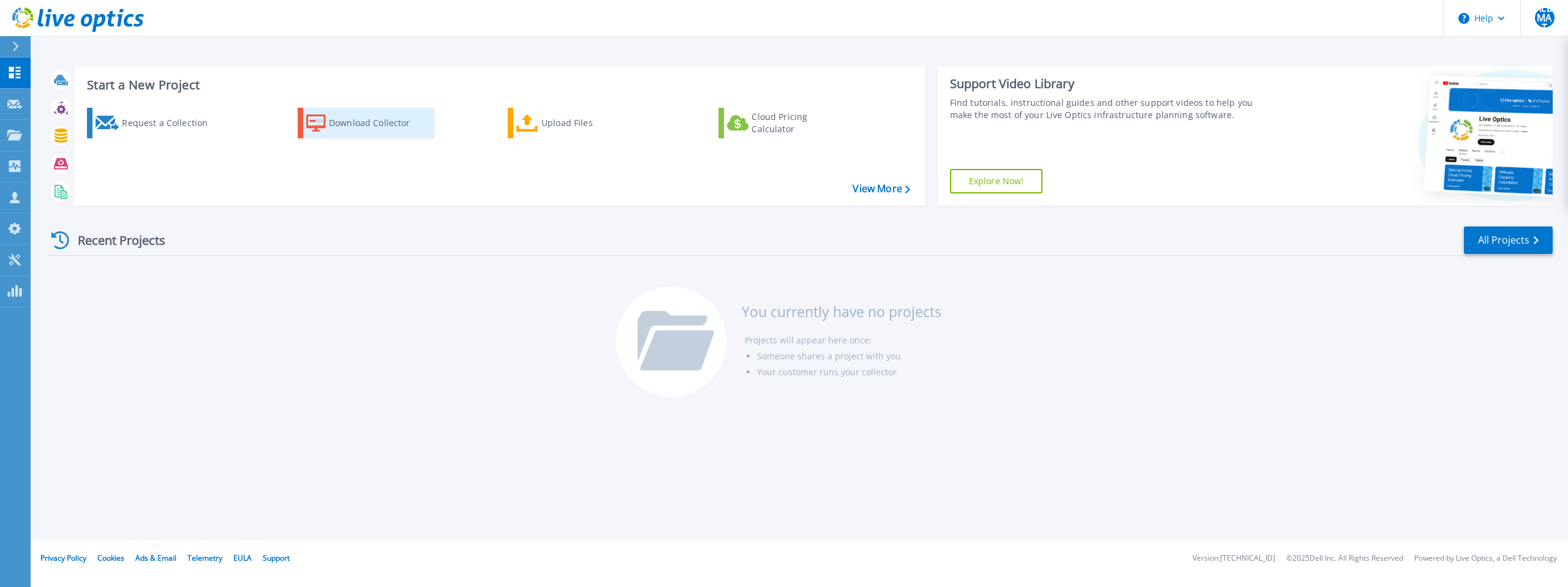
click at [389, 128] on div "Download Collector" at bounding box center [378, 122] width 98 height 24
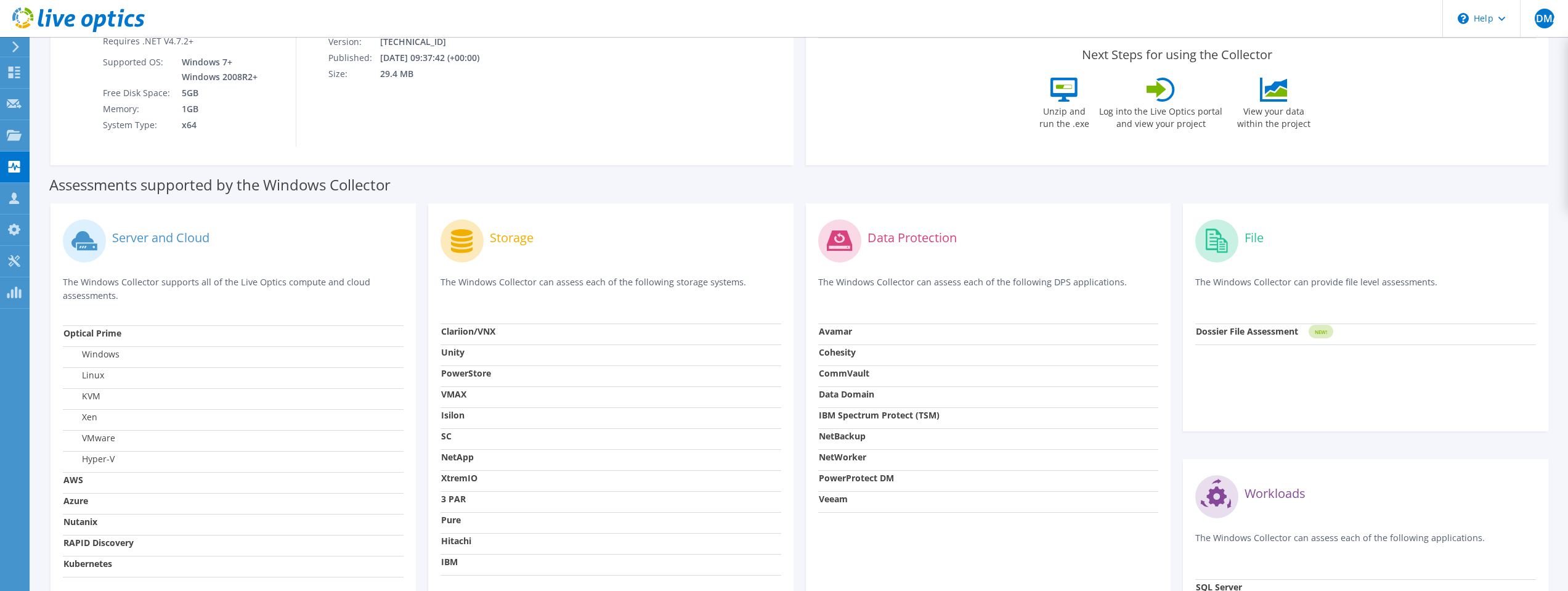
scroll to position [87, 0]
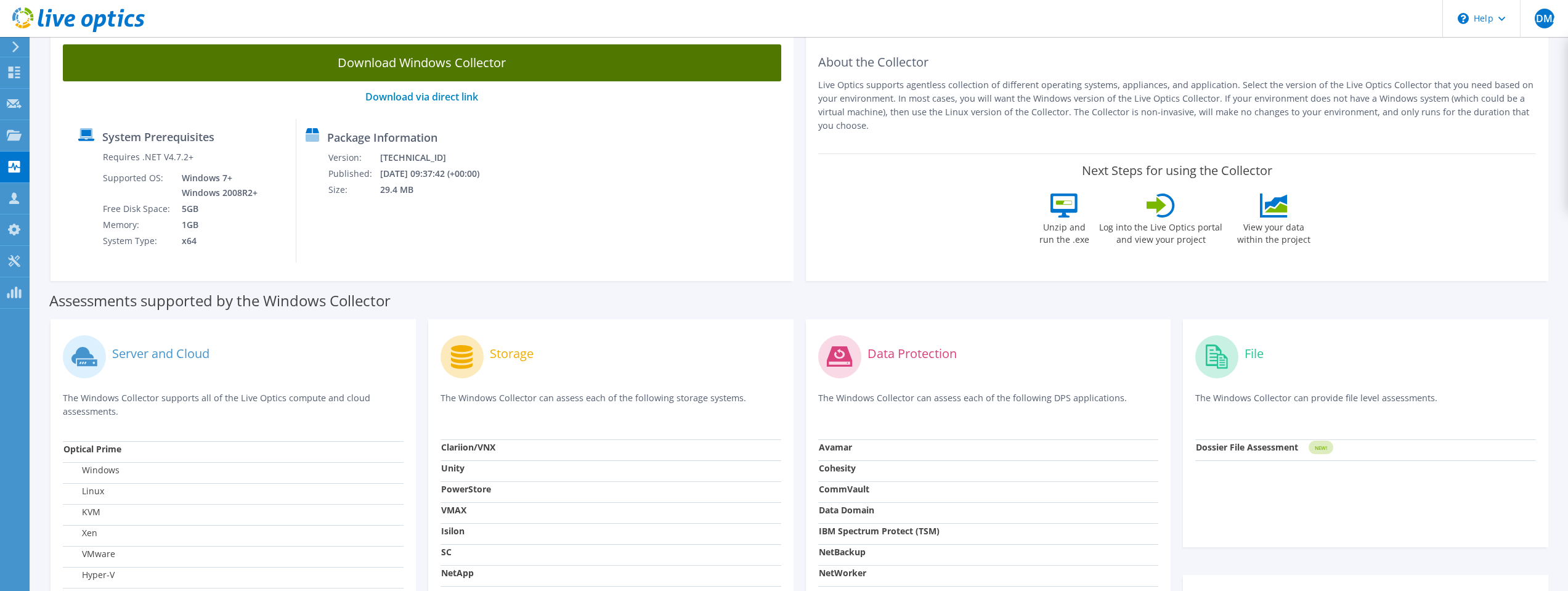
click at [583, 75] on link "Download Windows Collector" at bounding box center [422, 63] width 718 height 37
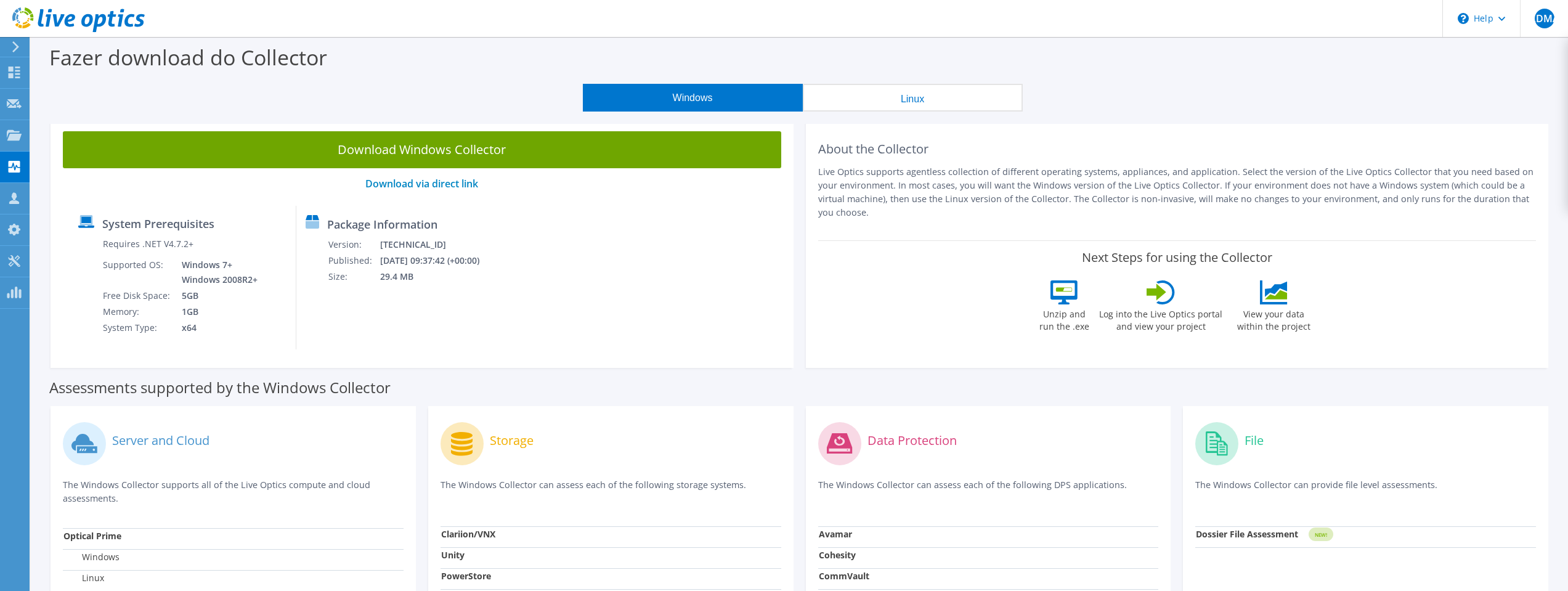
scroll to position [231, 0]
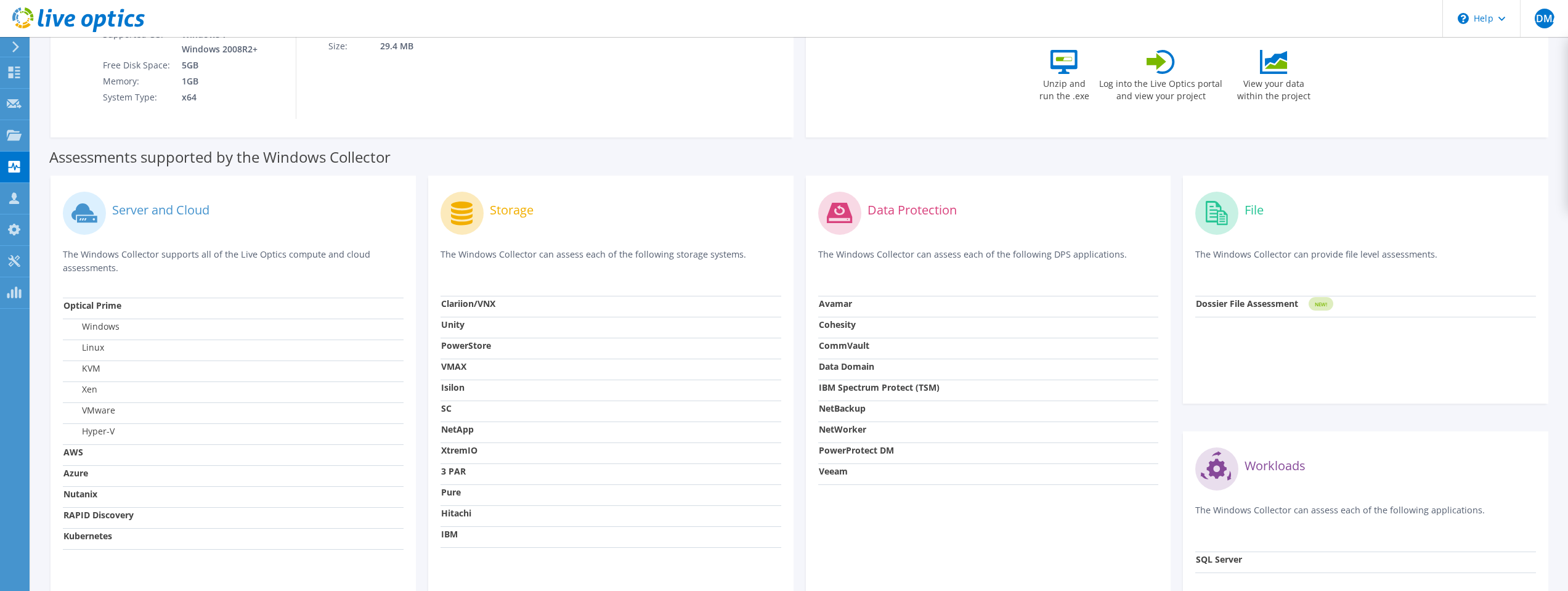
click at [838, 349] on strong "CommVault" at bounding box center [844, 346] width 50 height 12
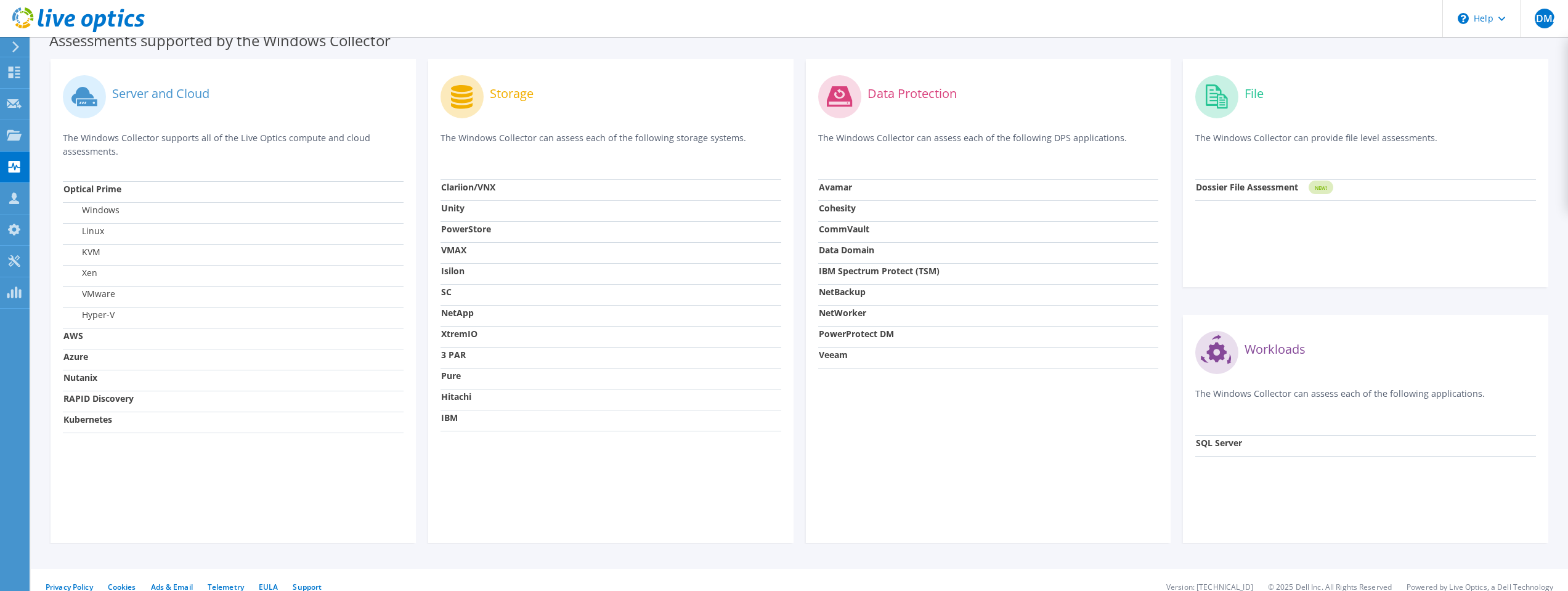
scroll to position [362, 0]
